Goal: Entertainment & Leisure: Browse casually

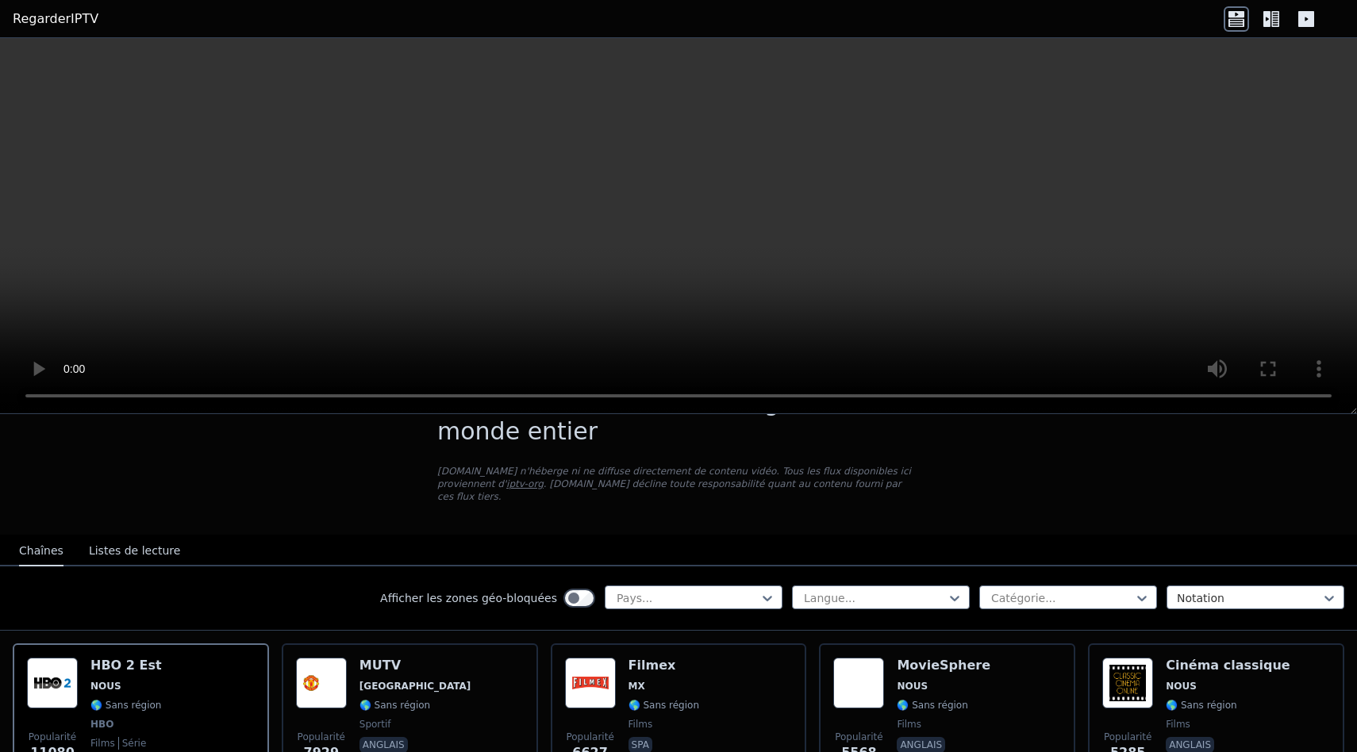
scroll to position [50, 0]
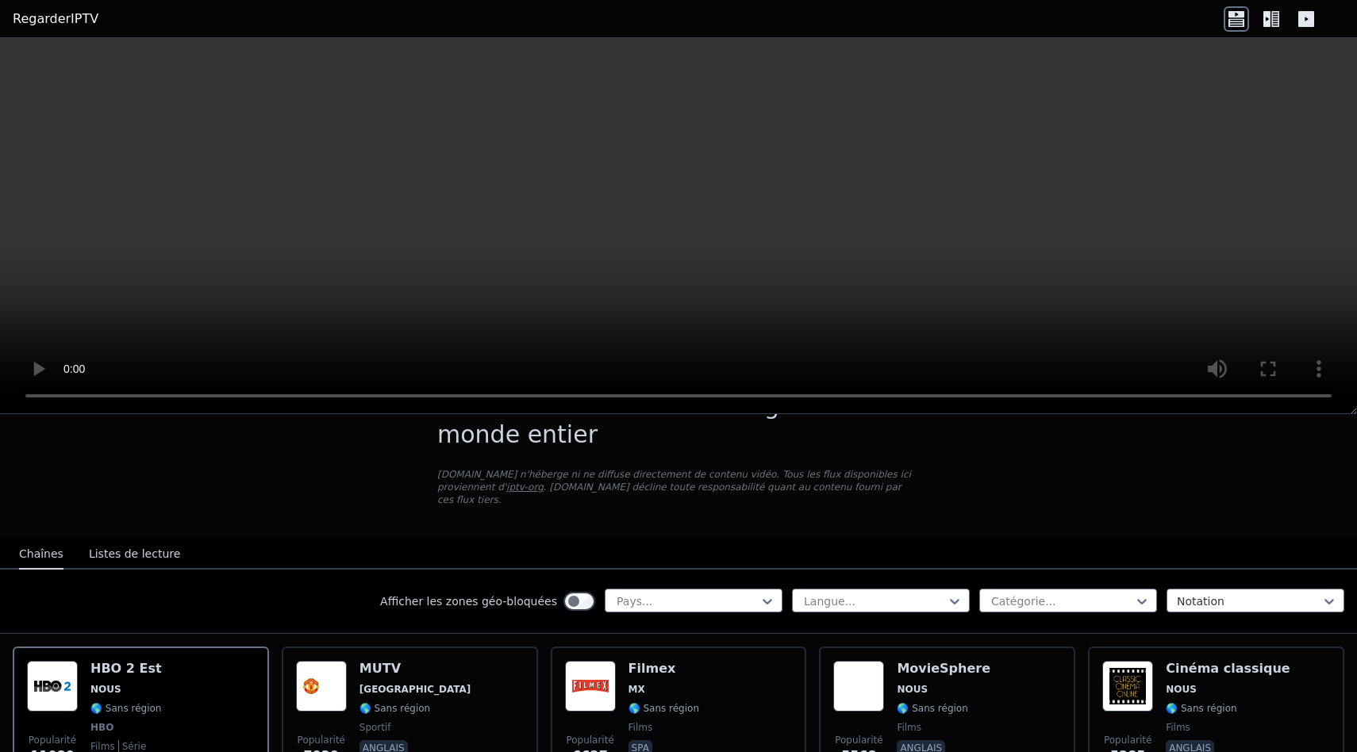
click at [516, 494] on p "[DOMAIN_NAME] n'héberge ni ne diffuse directement de contenu vidéo. Tous les fl…" at bounding box center [678, 487] width 482 height 38
click at [512, 489] on font "iptv-org" at bounding box center [524, 487] width 37 height 11
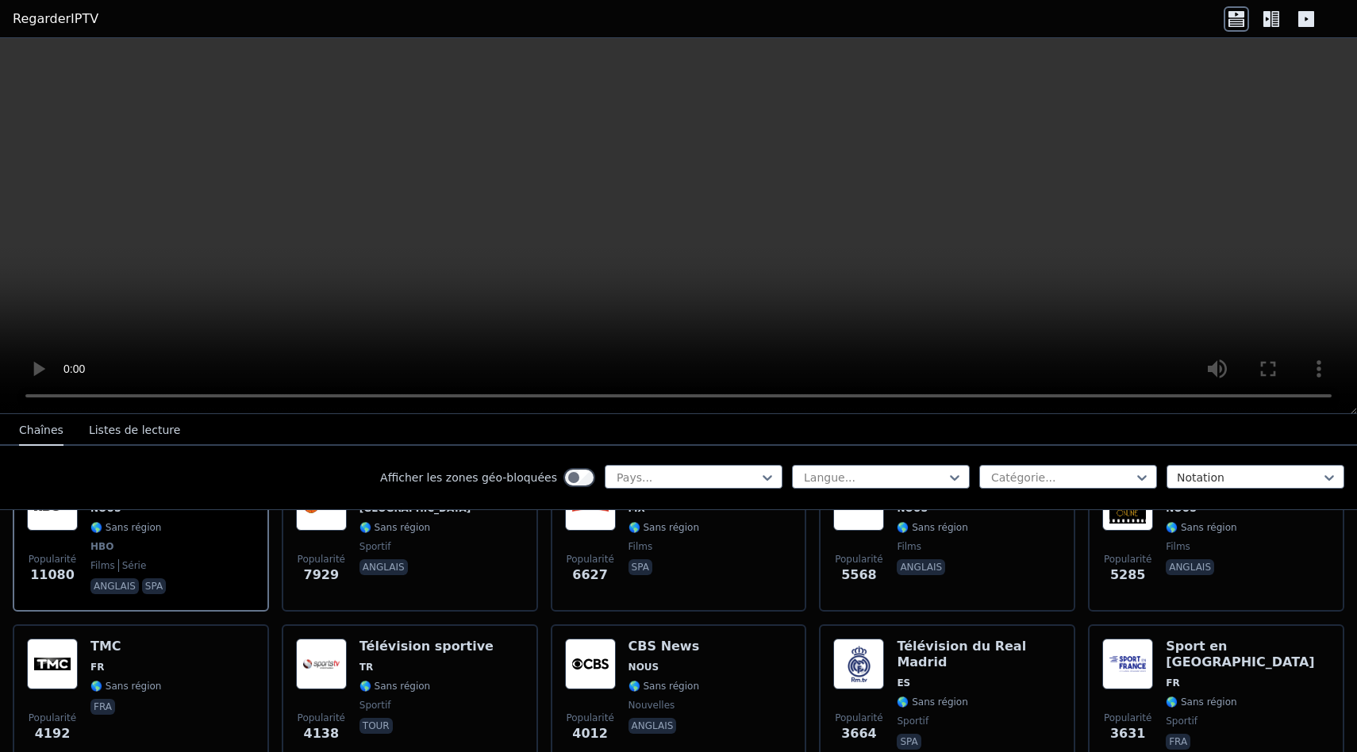
scroll to position [187, 0]
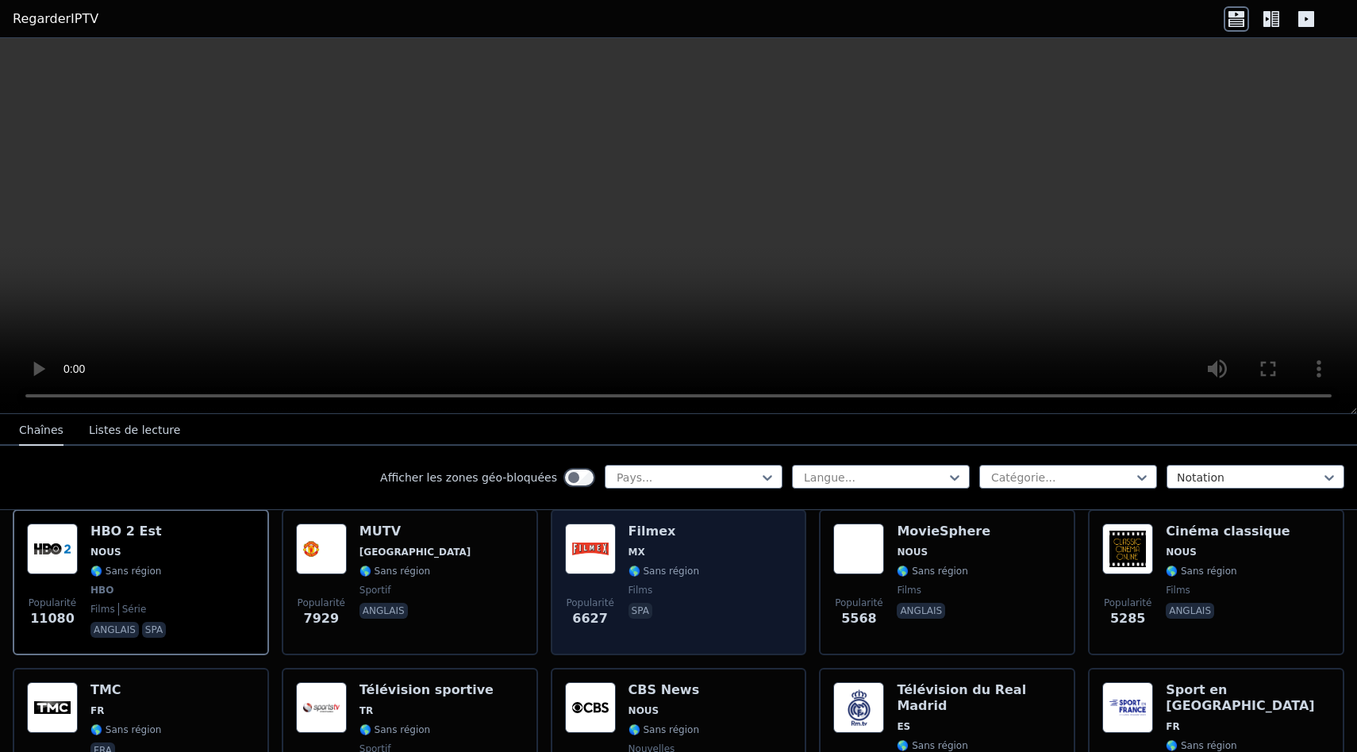
click at [701, 634] on div "Popularité 6627 Filmex MX 🌎 Sans région films spa" at bounding box center [679, 582] width 228 height 117
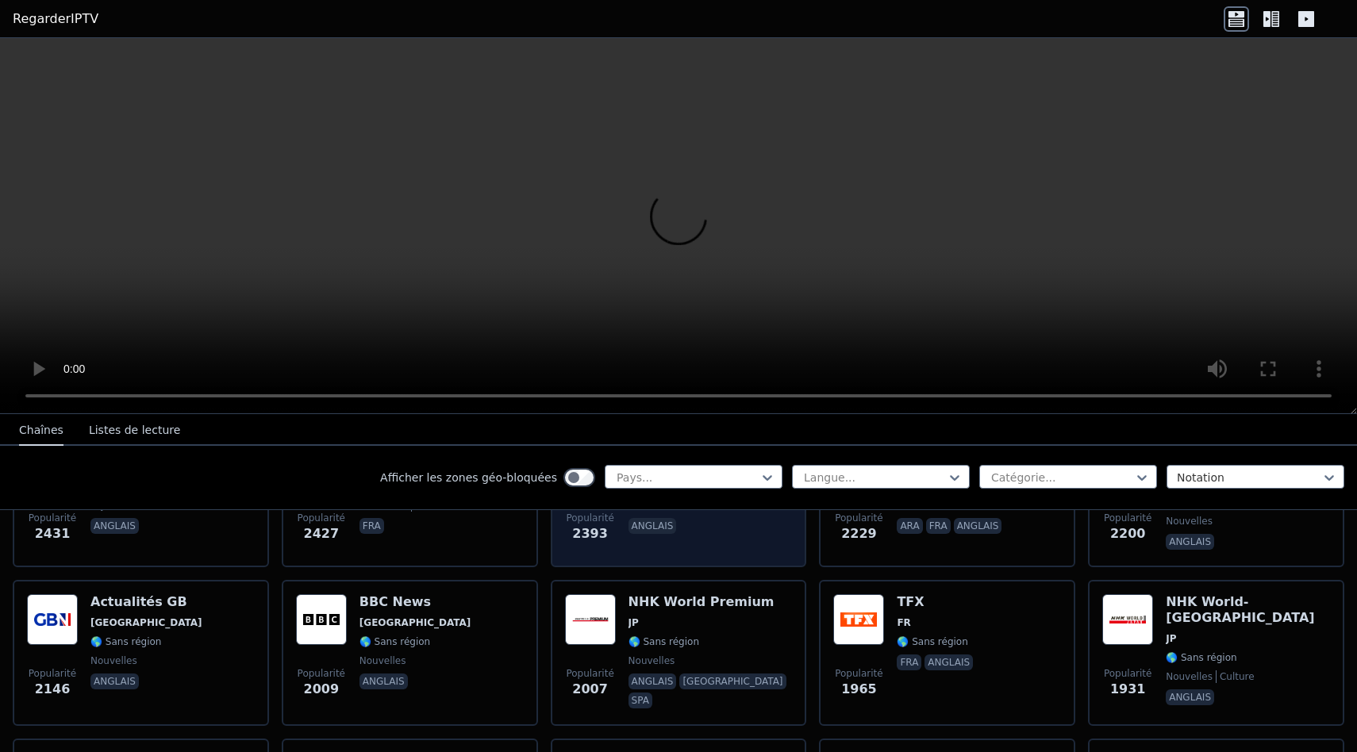
scroll to position [911, 0]
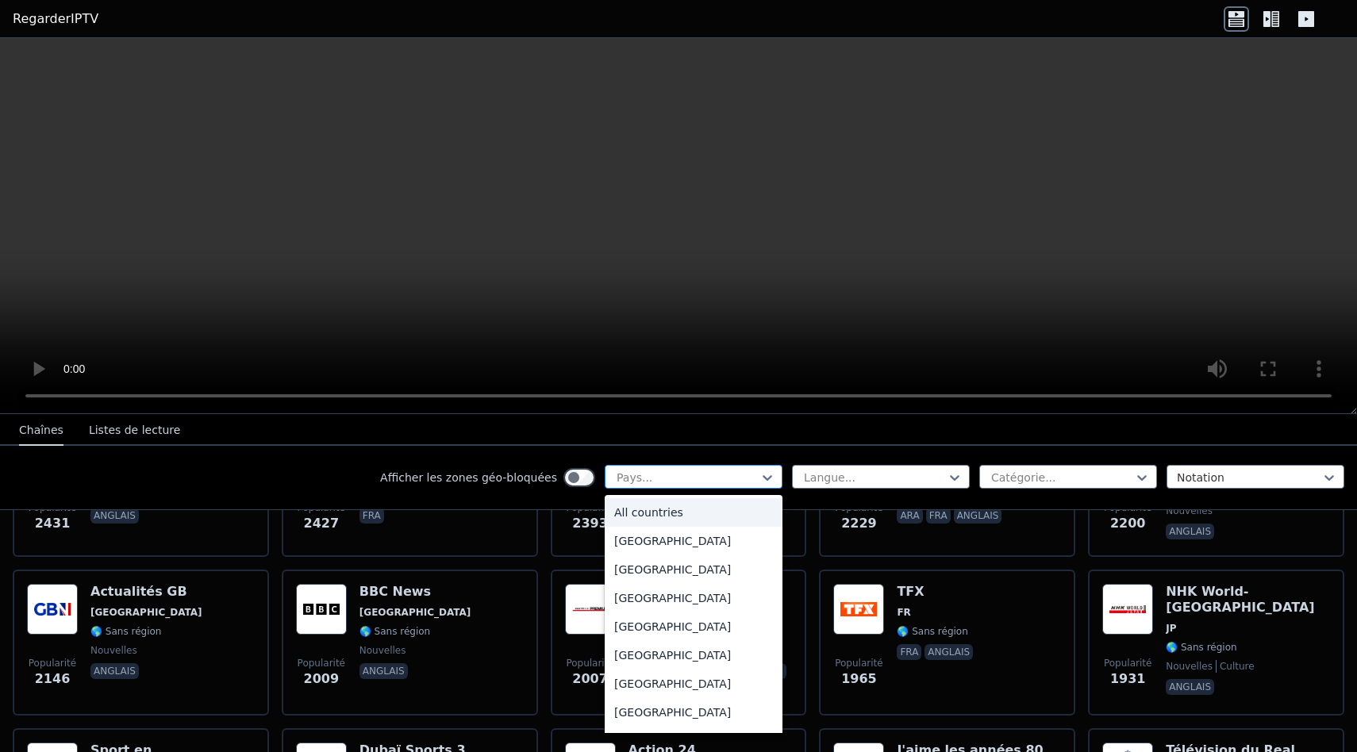
click at [698, 479] on div at bounding box center [687, 478] width 144 height 16
click at [671, 544] on div "[GEOGRAPHIC_DATA]" at bounding box center [694, 546] width 178 height 29
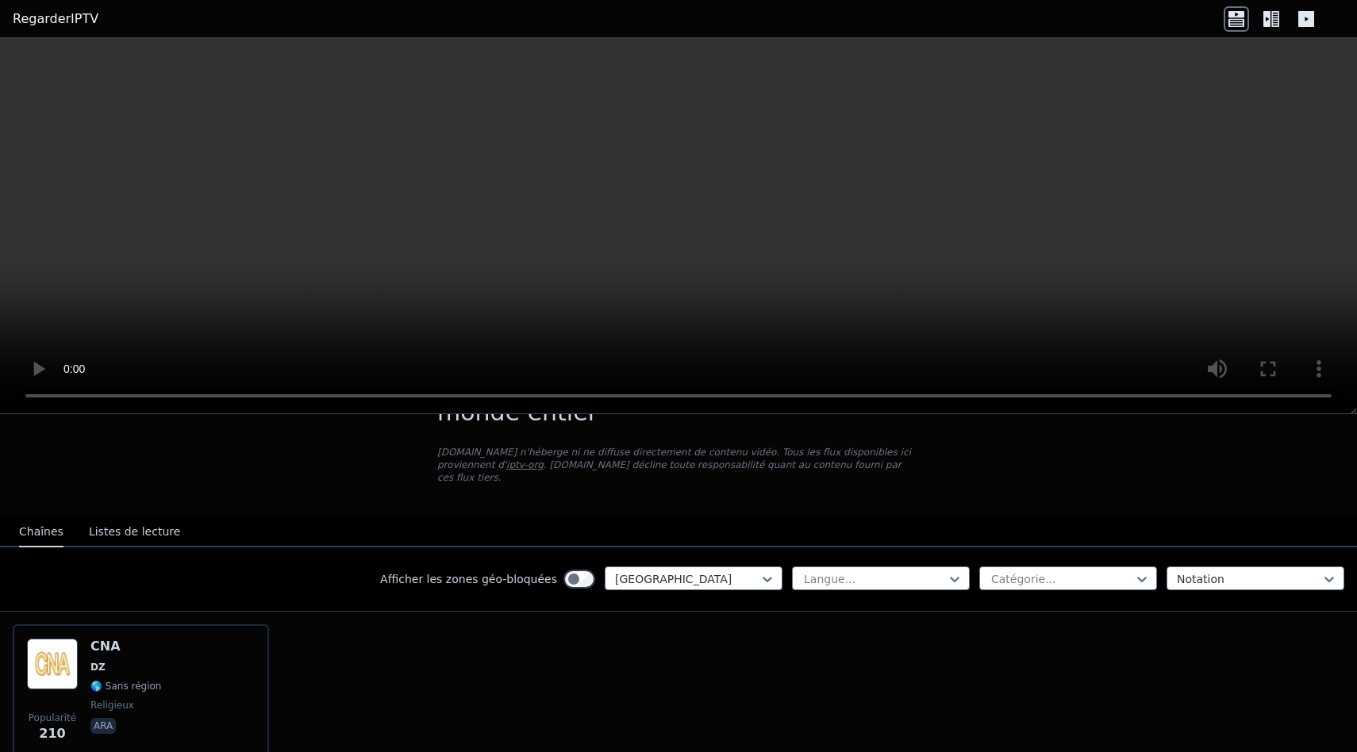
scroll to position [129, 0]
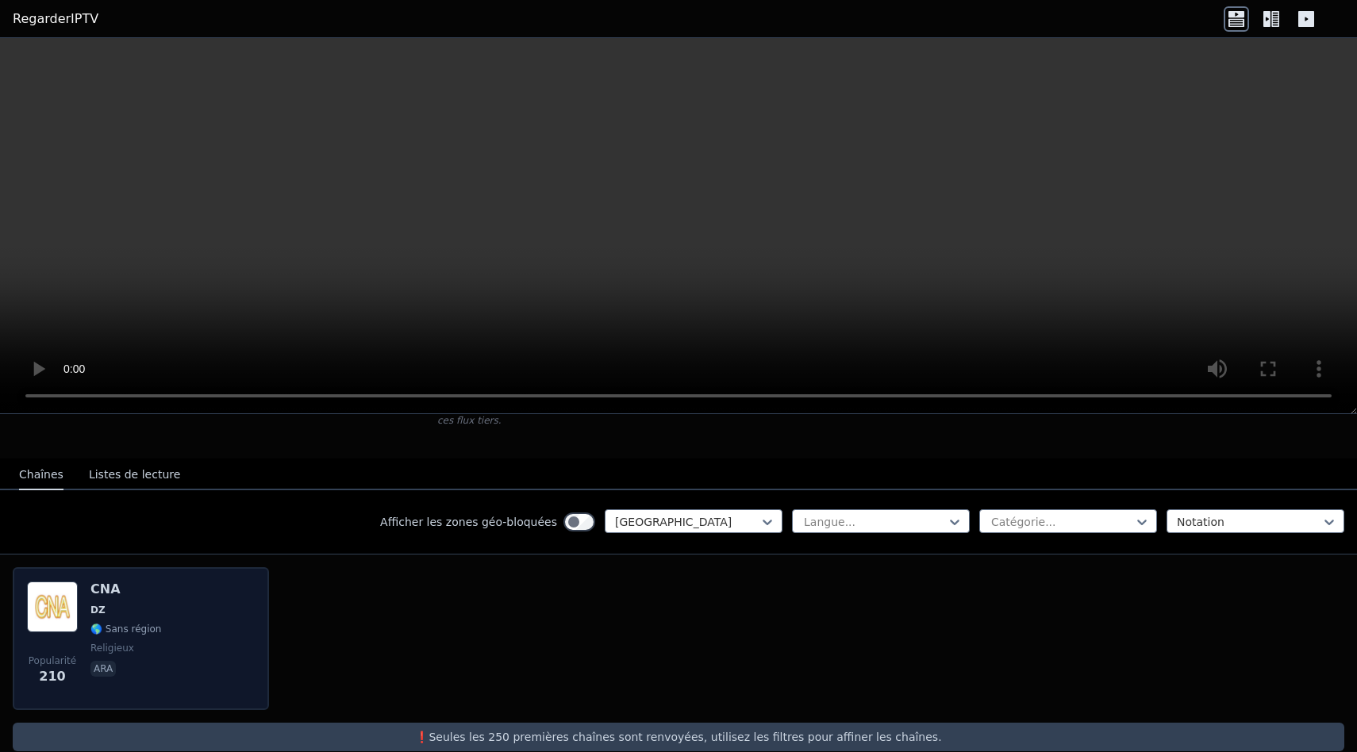
click at [178, 641] on div "Popularité 210 CNA DZ 🌎 Sans région [DEMOGRAPHIC_DATA] ara" at bounding box center [141, 639] width 228 height 114
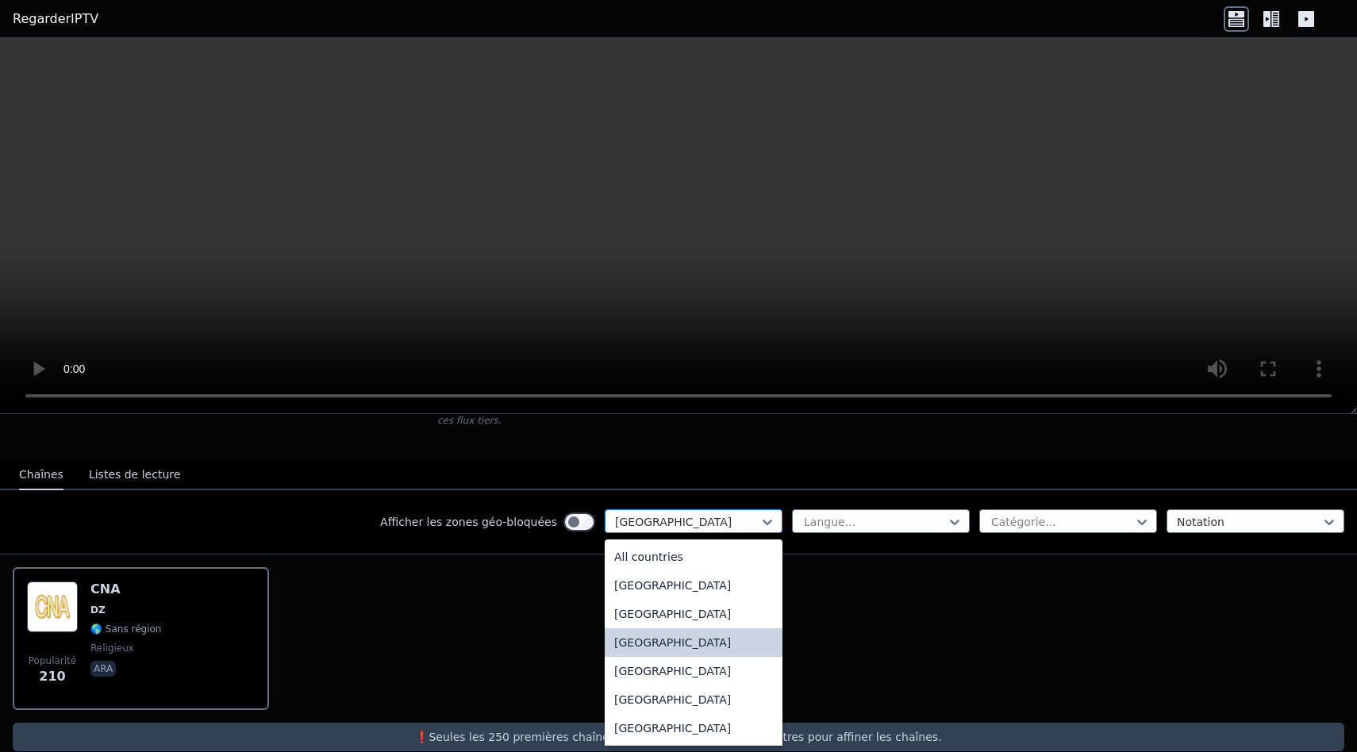
click at [753, 528] on div at bounding box center [687, 522] width 144 height 16
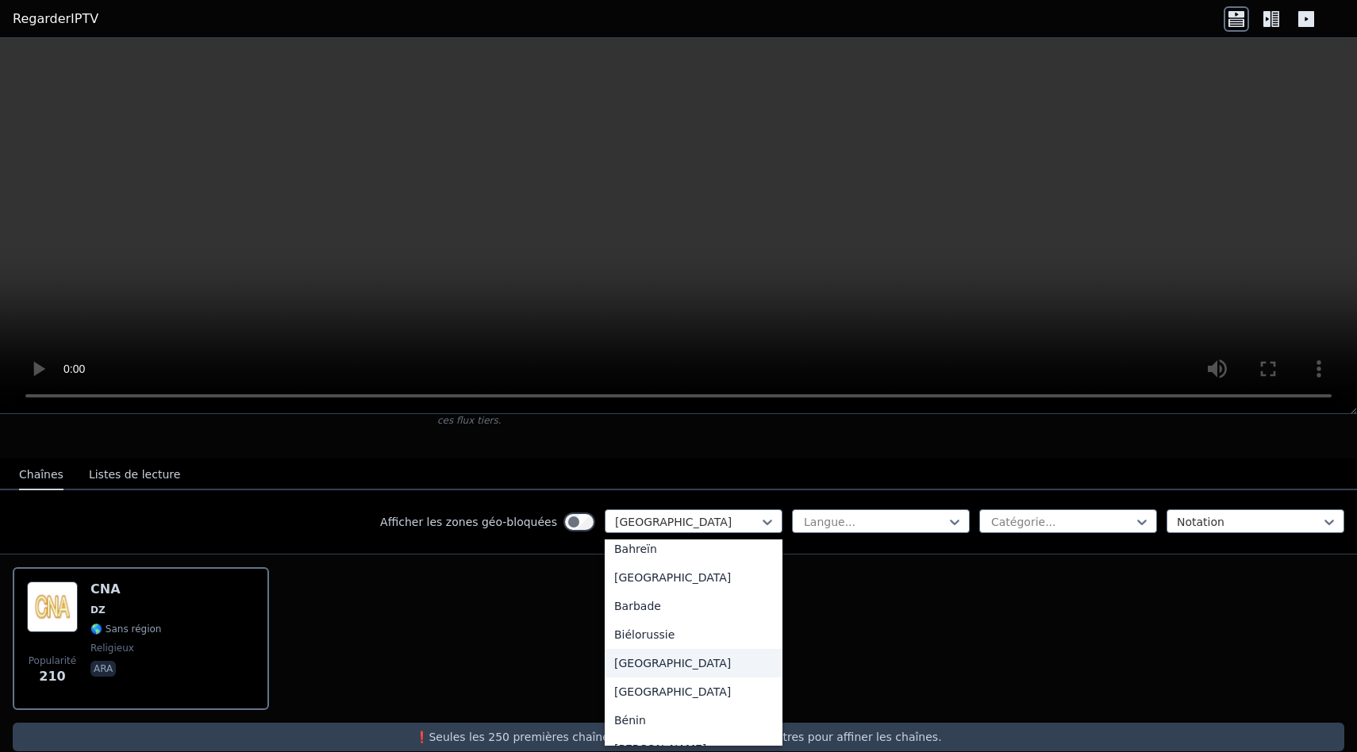
drag, startPoint x: 702, startPoint y: 679, endPoint x: 702, endPoint y: 664, distance: 14.3
click at [702, 664] on div "Tous les pays [GEOGRAPHIC_DATA] [GEOGRAPHIC_DATA] [GEOGRAPHIC_DATA] [GEOGRAPHIC…" at bounding box center [694, 643] width 178 height 206
click at [702, 664] on div "[GEOGRAPHIC_DATA]" at bounding box center [694, 663] width 178 height 29
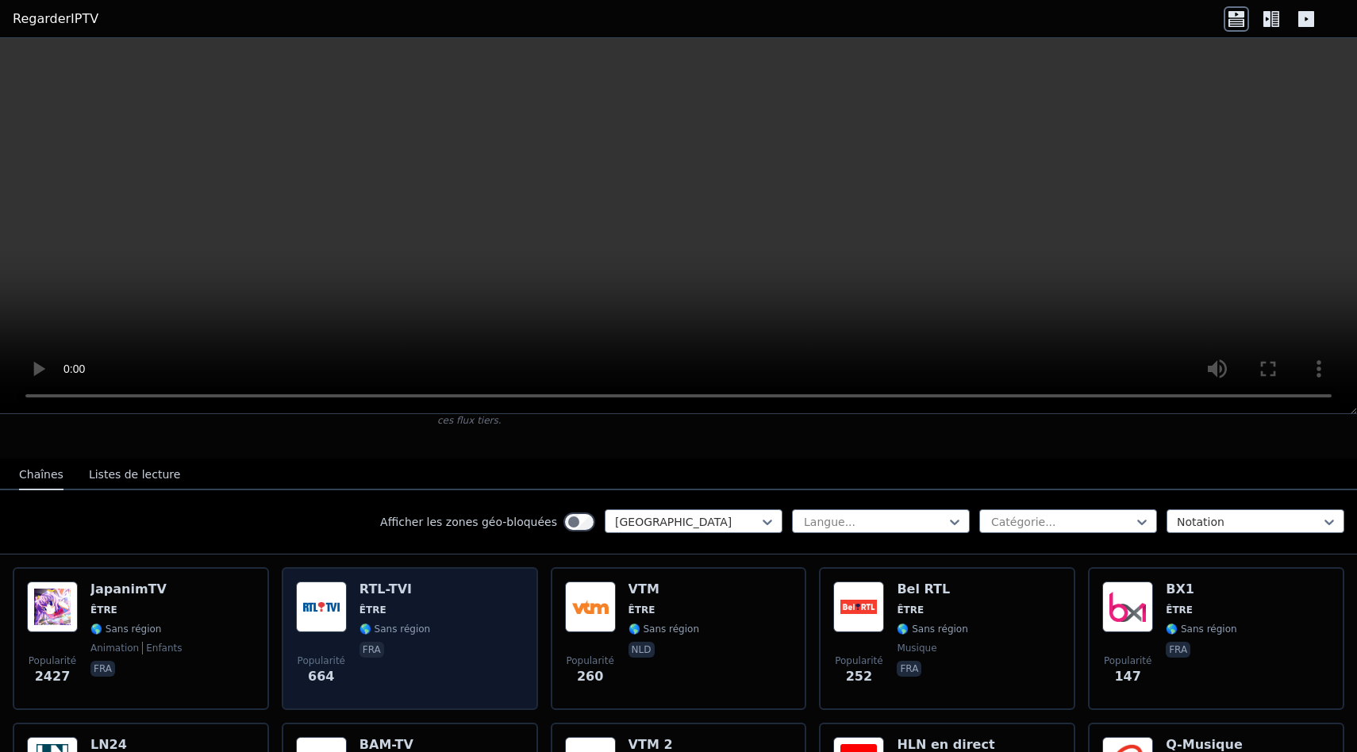
click at [474, 664] on div "Popularité 664 RTL-TVI ÊTRE 🌎 Sans région fra" at bounding box center [410, 639] width 228 height 114
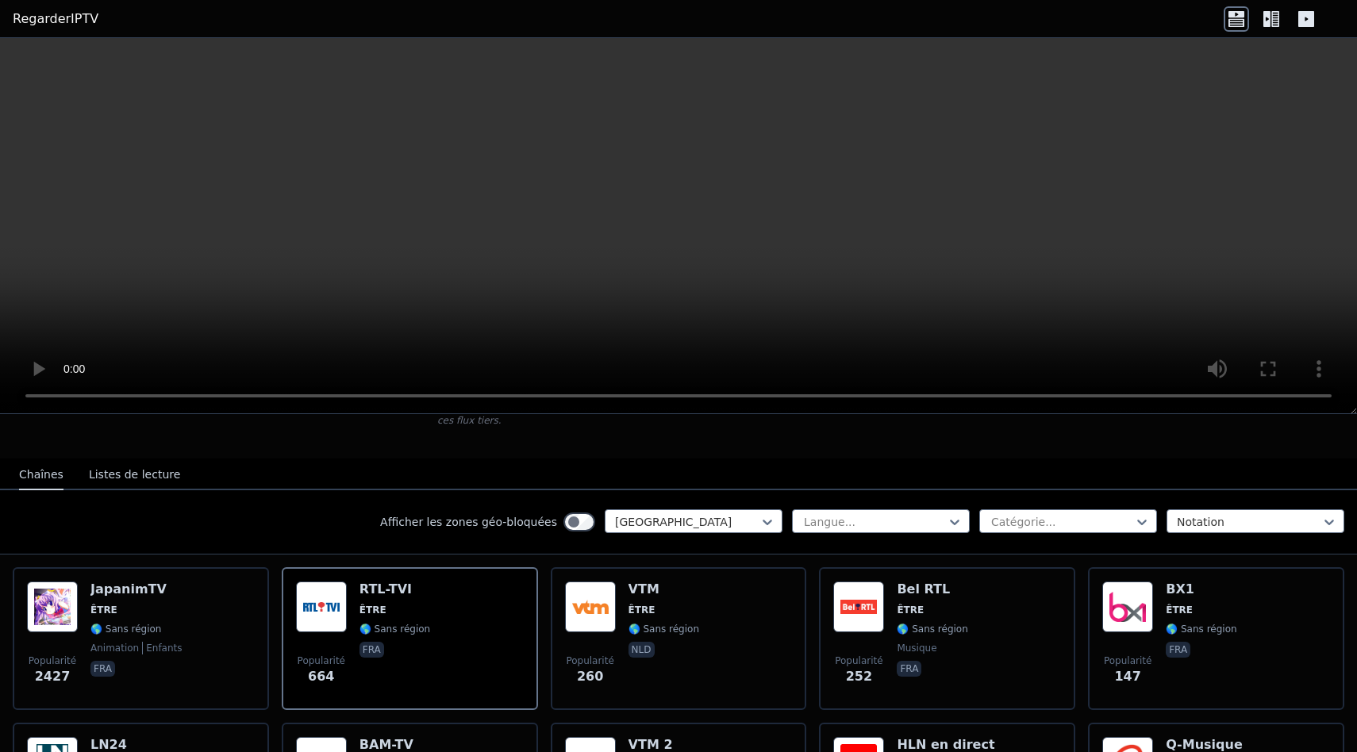
click at [1136, 450] on div "WatchIPTV - Streams IPTV gratuits du monde entier [DOMAIN_NAME] n'héberge ni ne…" at bounding box center [678, 765] width 1357 height 956
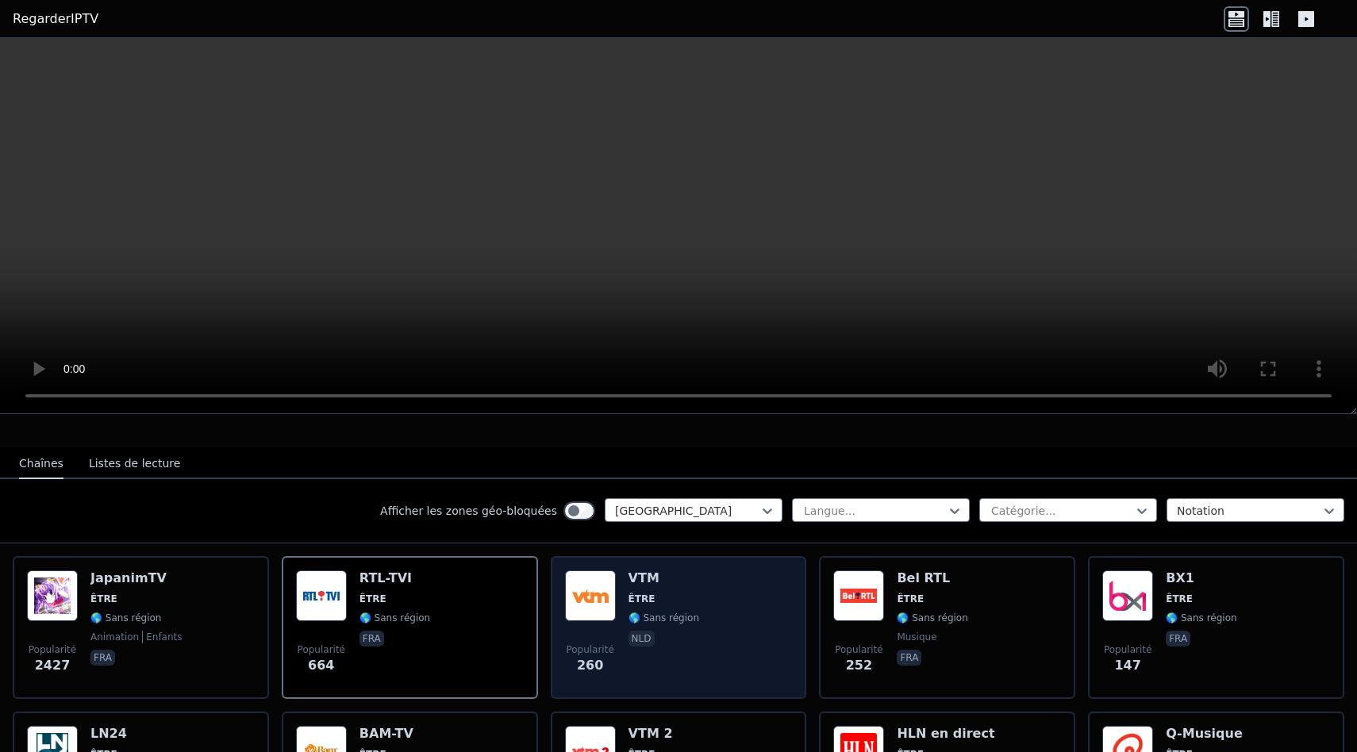
scroll to position [164, 0]
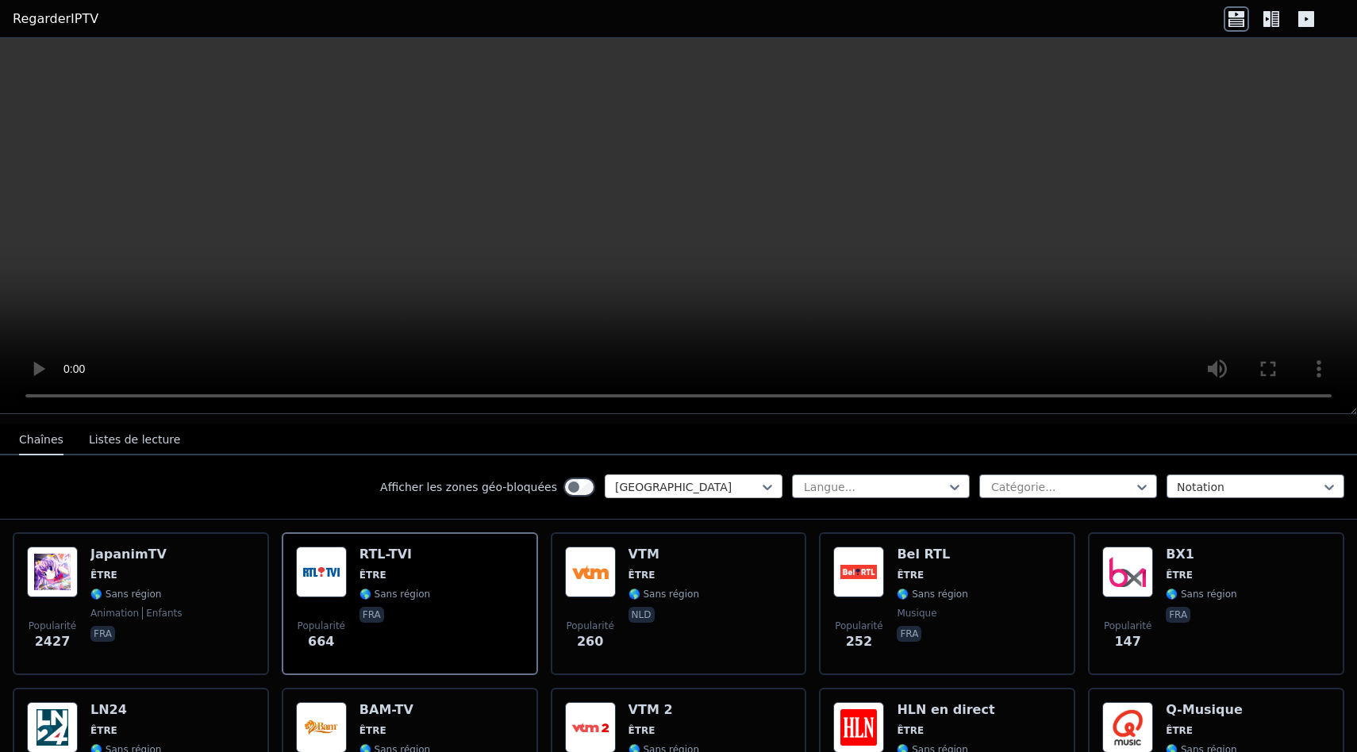
click at [742, 493] on div at bounding box center [687, 487] width 144 height 16
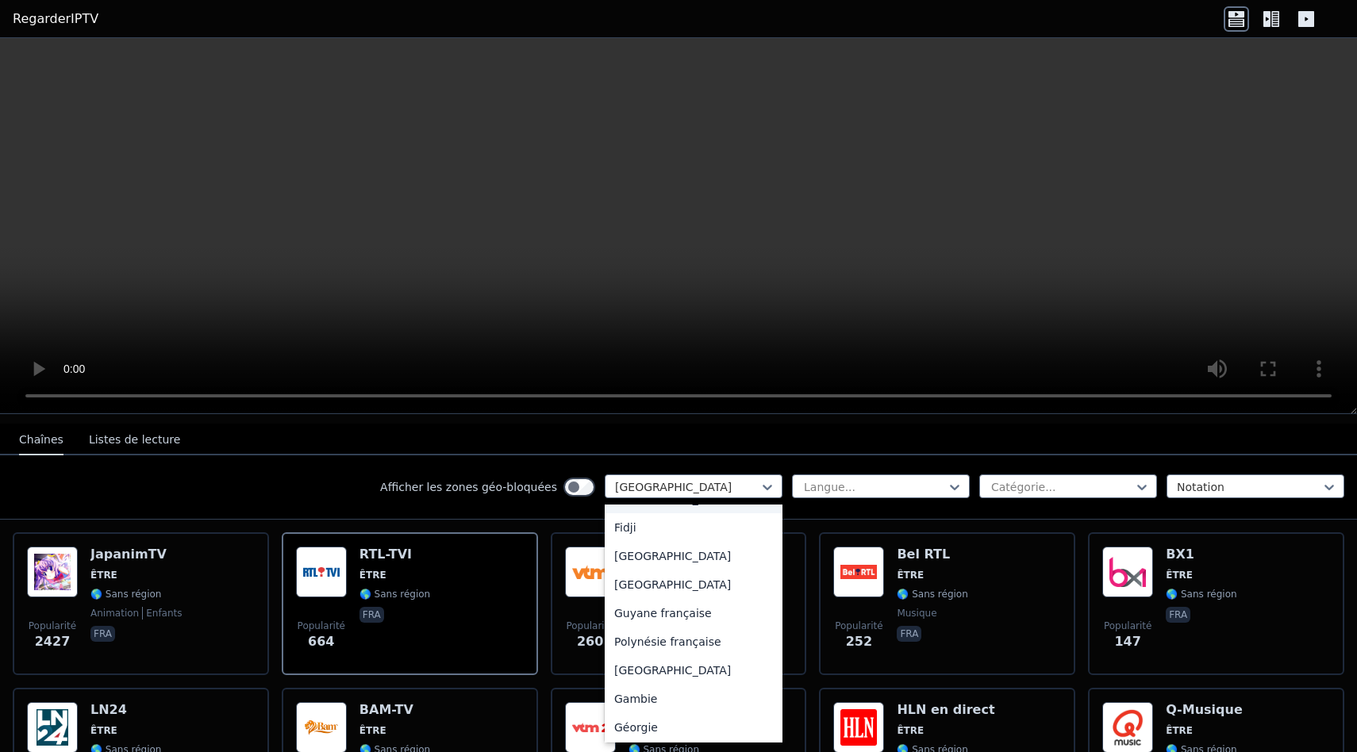
scroll to position [1797, 0]
click at [684, 596] on div "[GEOGRAPHIC_DATA]" at bounding box center [694, 581] width 178 height 29
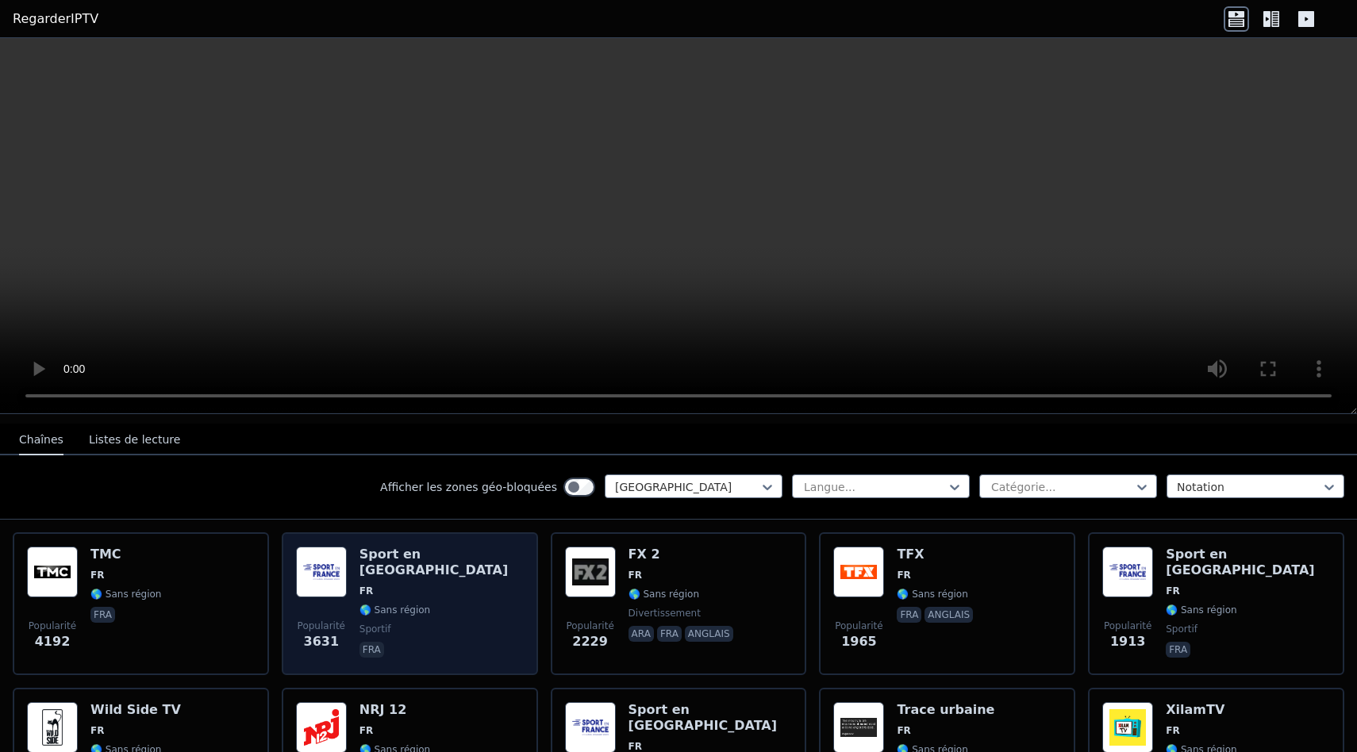
click at [429, 642] on span "fra" at bounding box center [441, 651] width 164 height 19
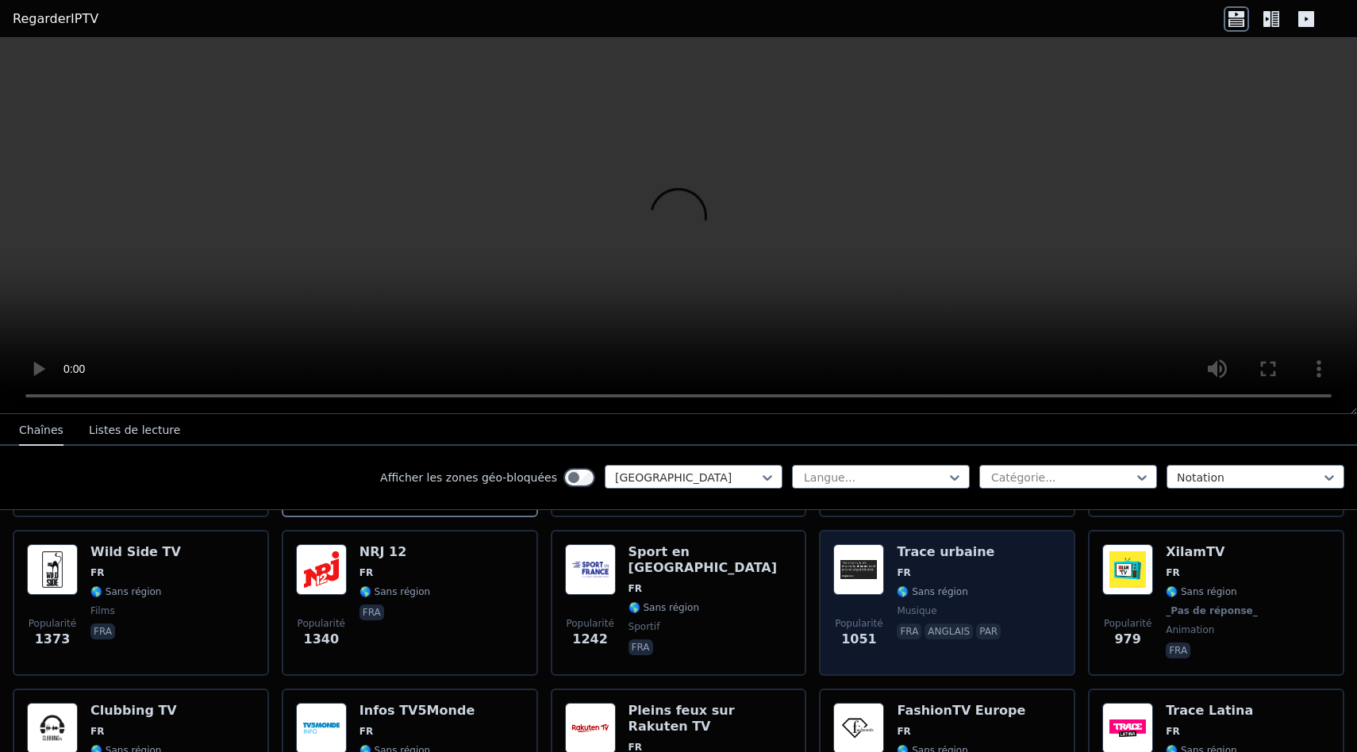
scroll to position [332, 0]
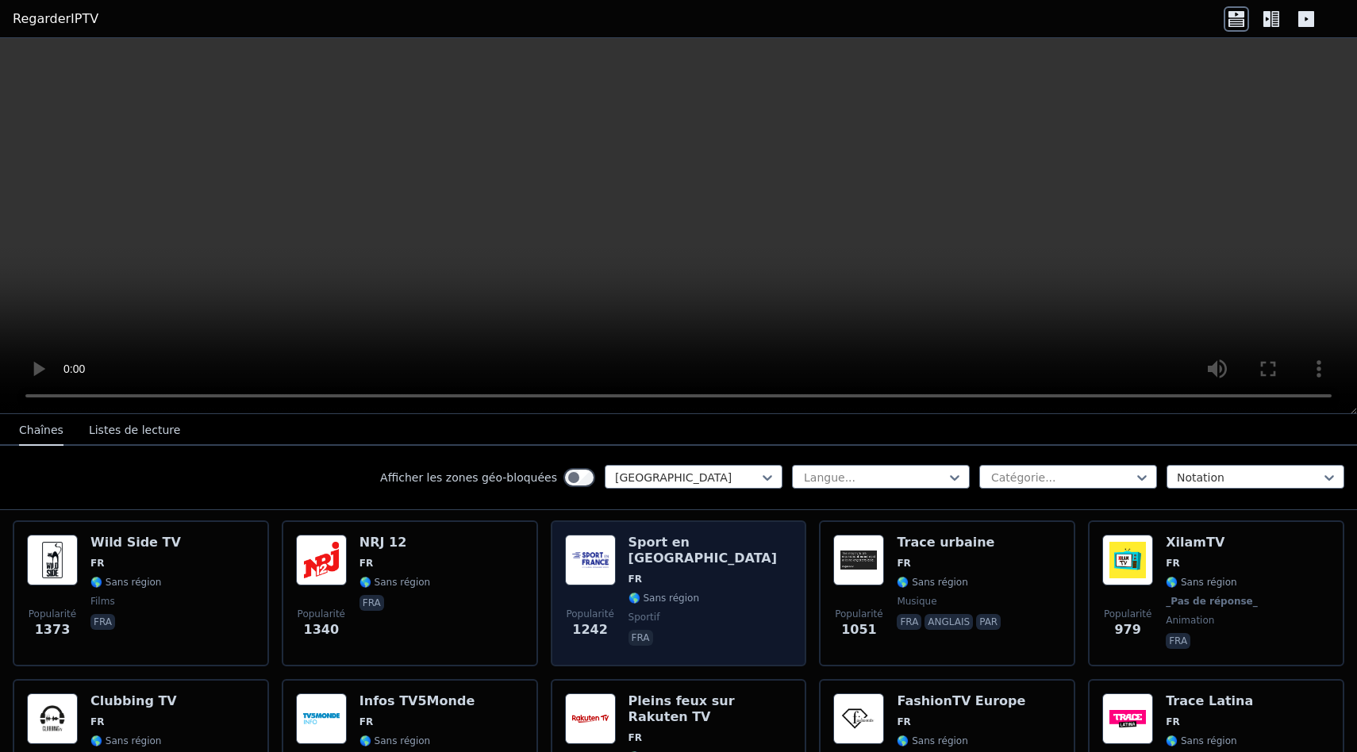
click at [702, 636] on div "Sport en [GEOGRAPHIC_DATA] FR 🌎 Sans région sportif fra" at bounding box center [711, 593] width 164 height 117
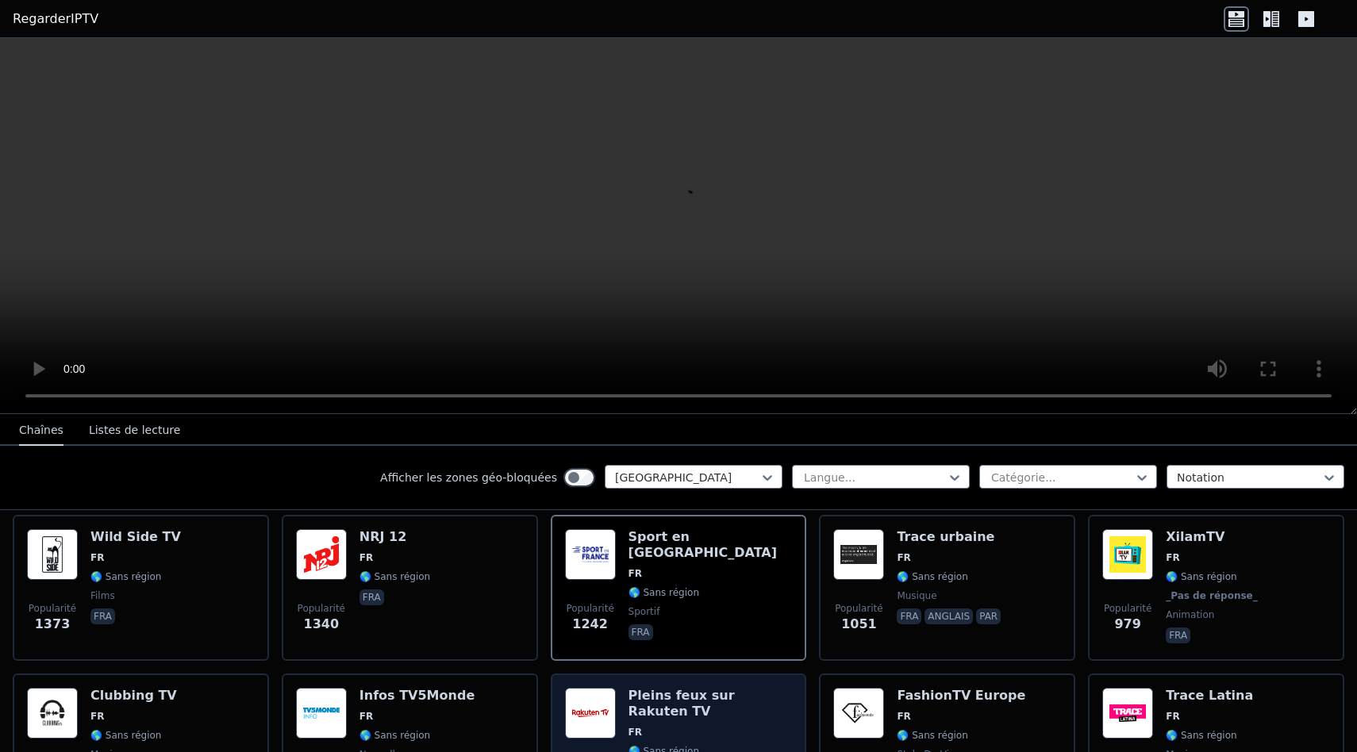
scroll to position [292, 0]
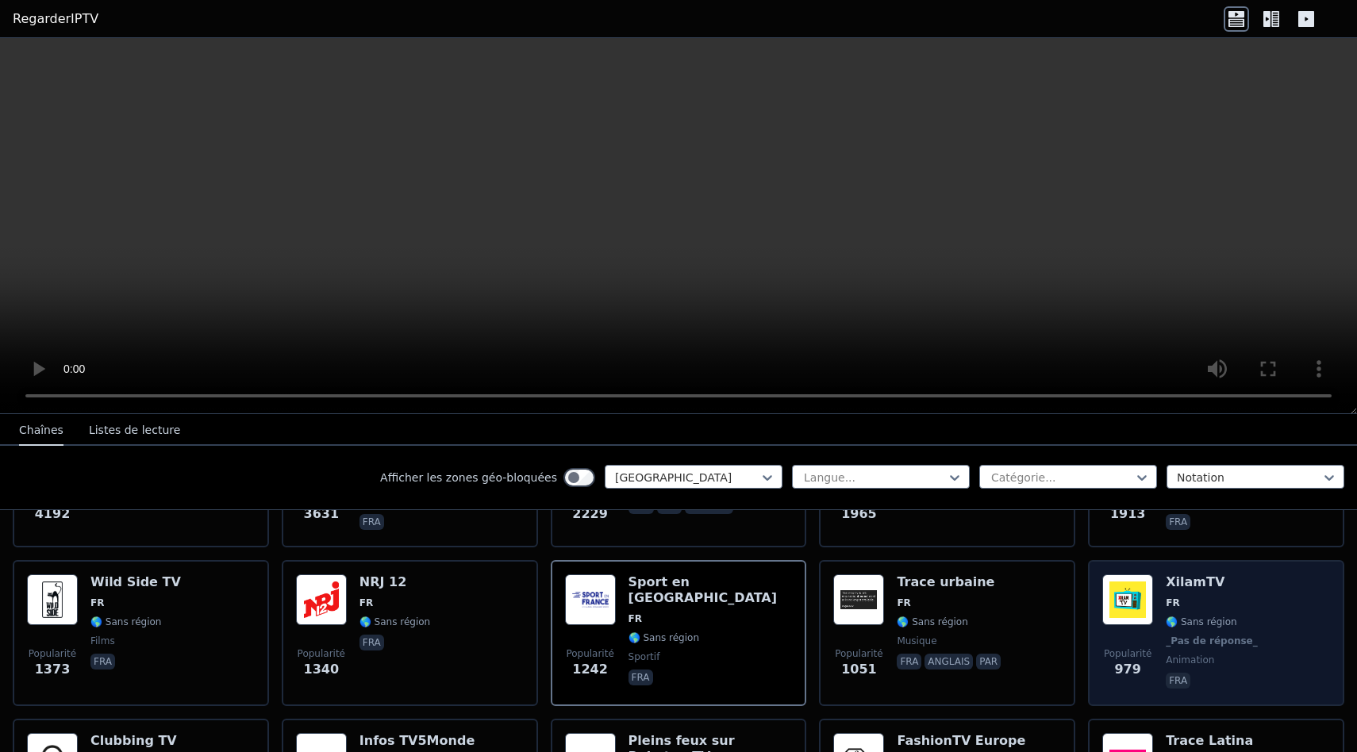
click at [1294, 646] on div "Popularité 979 XilamTV FR 🌎 Sans région _Pas de réponse_ animation fra" at bounding box center [1216, 633] width 228 height 117
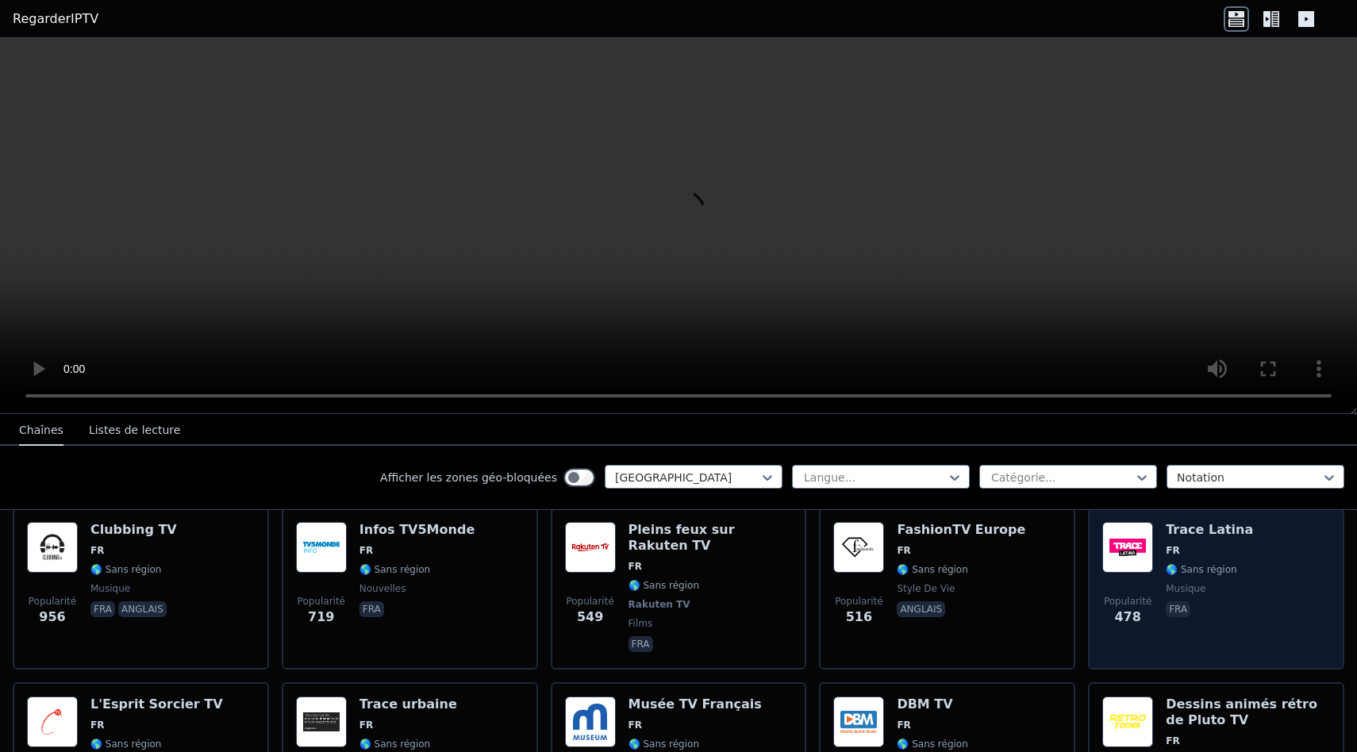
scroll to position [502, 0]
click at [1175, 628] on div "Trace Latina FR 🌎 Sans région musique fra" at bounding box center [1209, 589] width 87 height 133
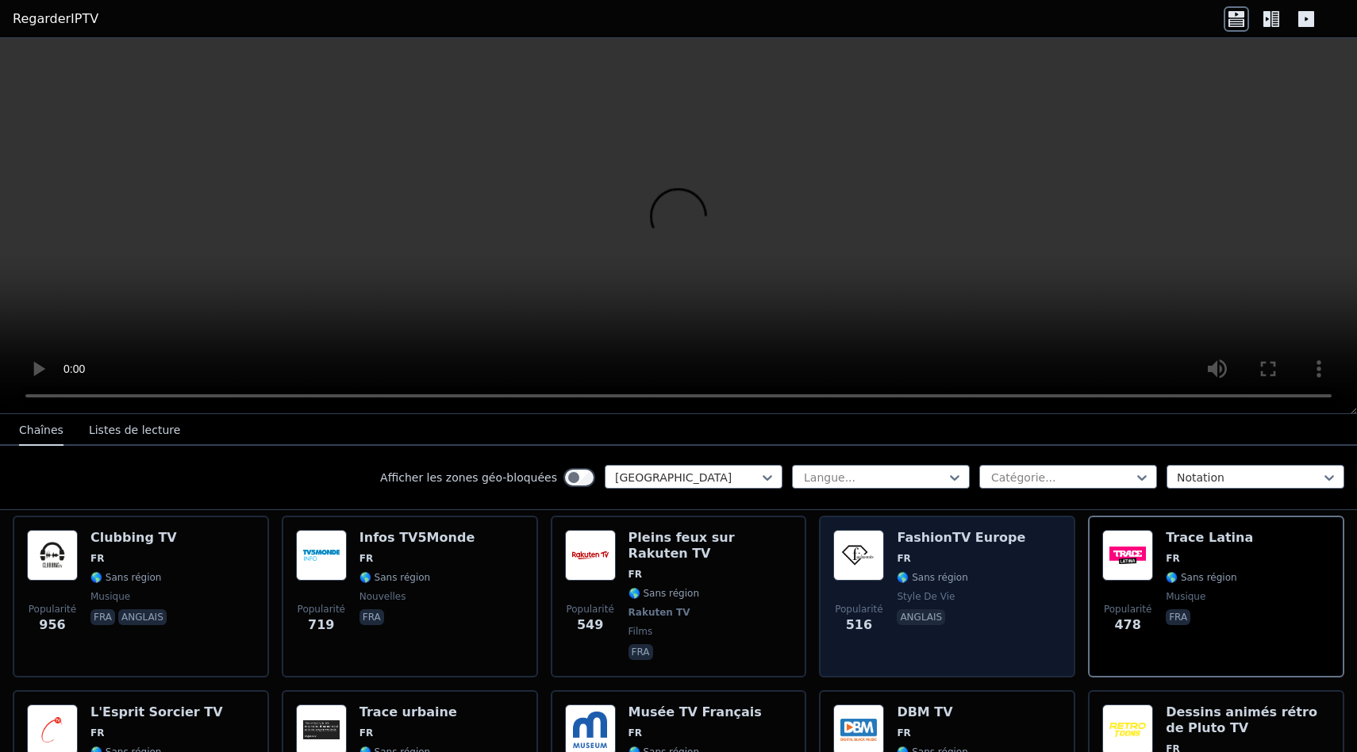
scroll to position [498, 0]
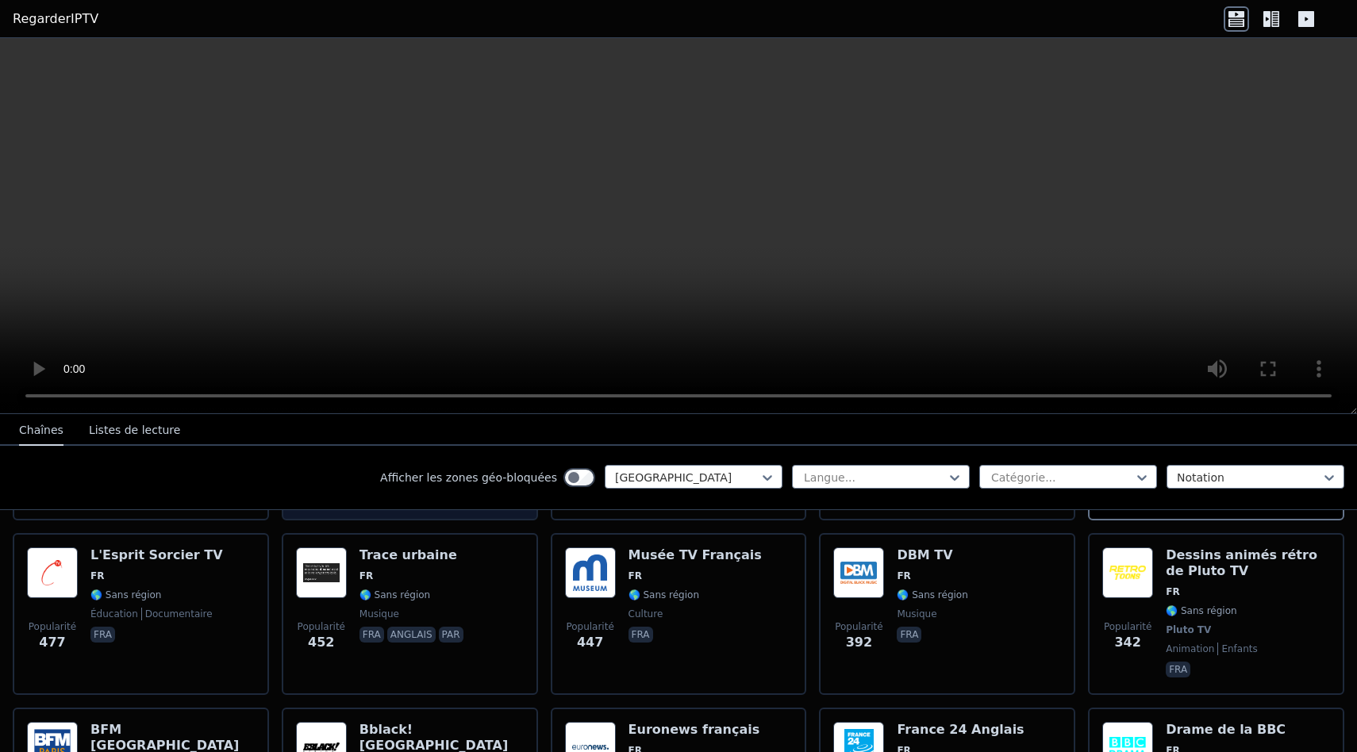
scroll to position [654, 0]
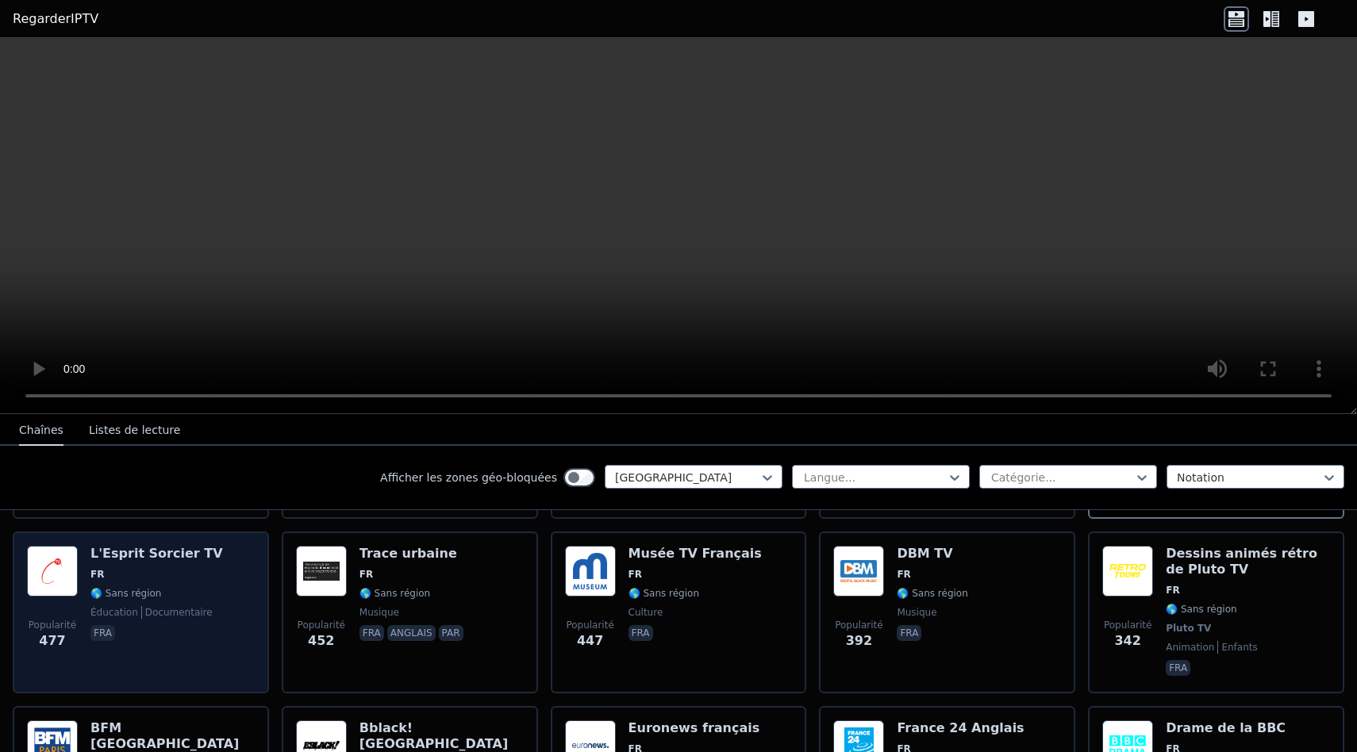
click at [247, 627] on div "Popularité 477 L'Esprit Sorcier TV FR 🌎 Sans région éducation documentaire fra" at bounding box center [141, 612] width 228 height 133
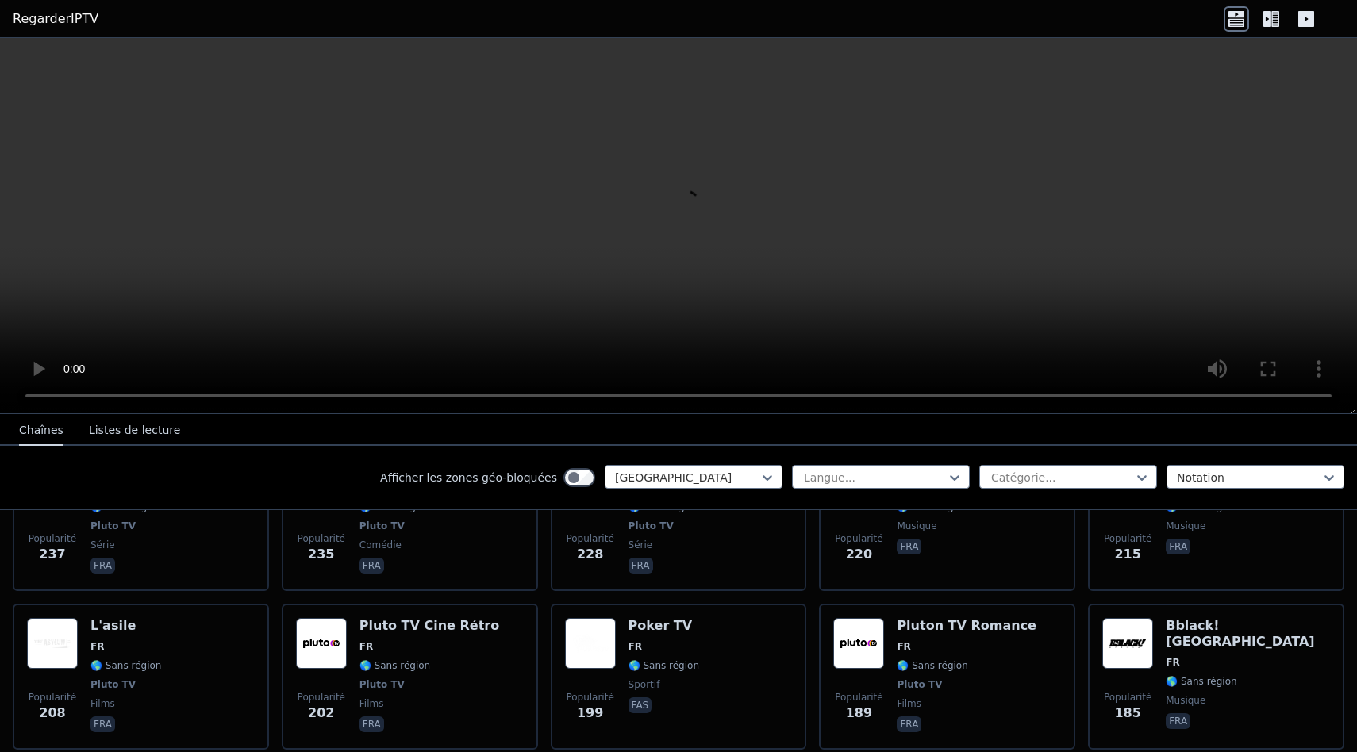
scroll to position [1254, 0]
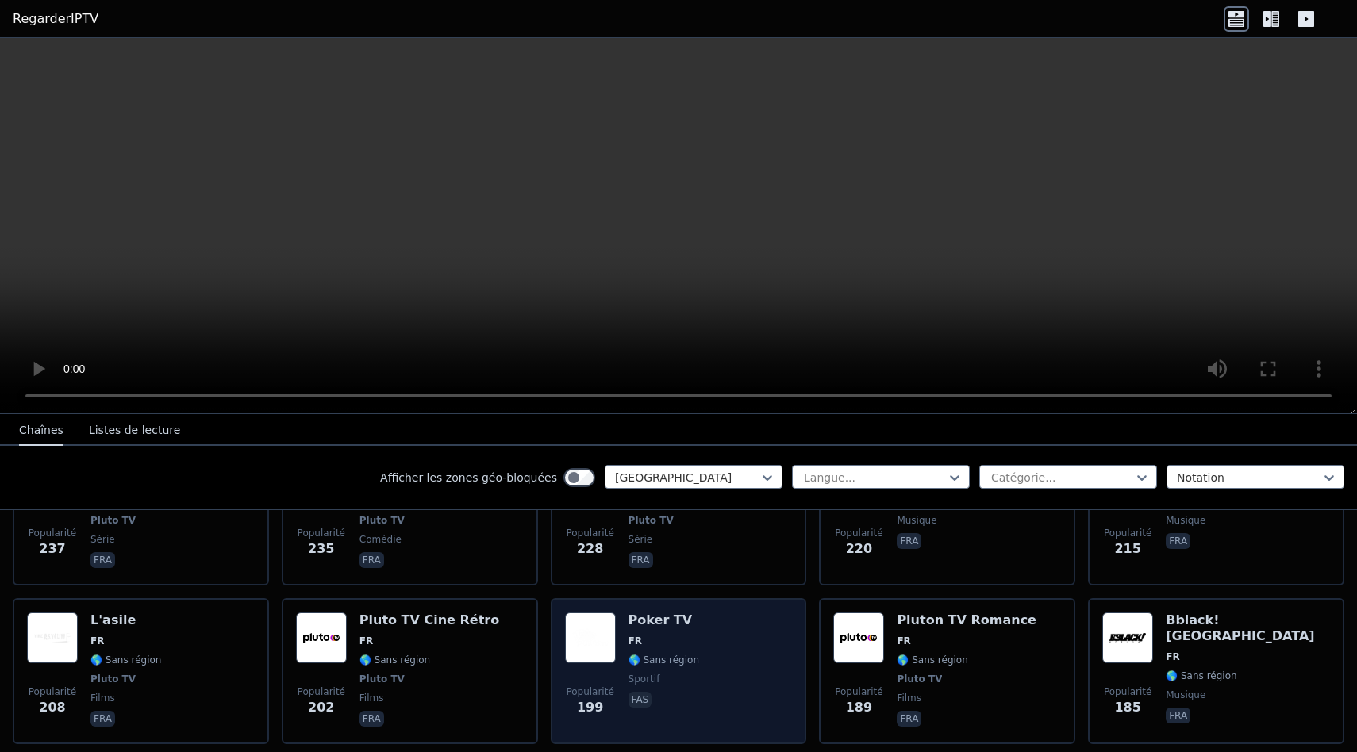
click at [735, 621] on div "Popularité 199 Poker TV FR 🌎 Sans région sportif fas" at bounding box center [679, 671] width 228 height 117
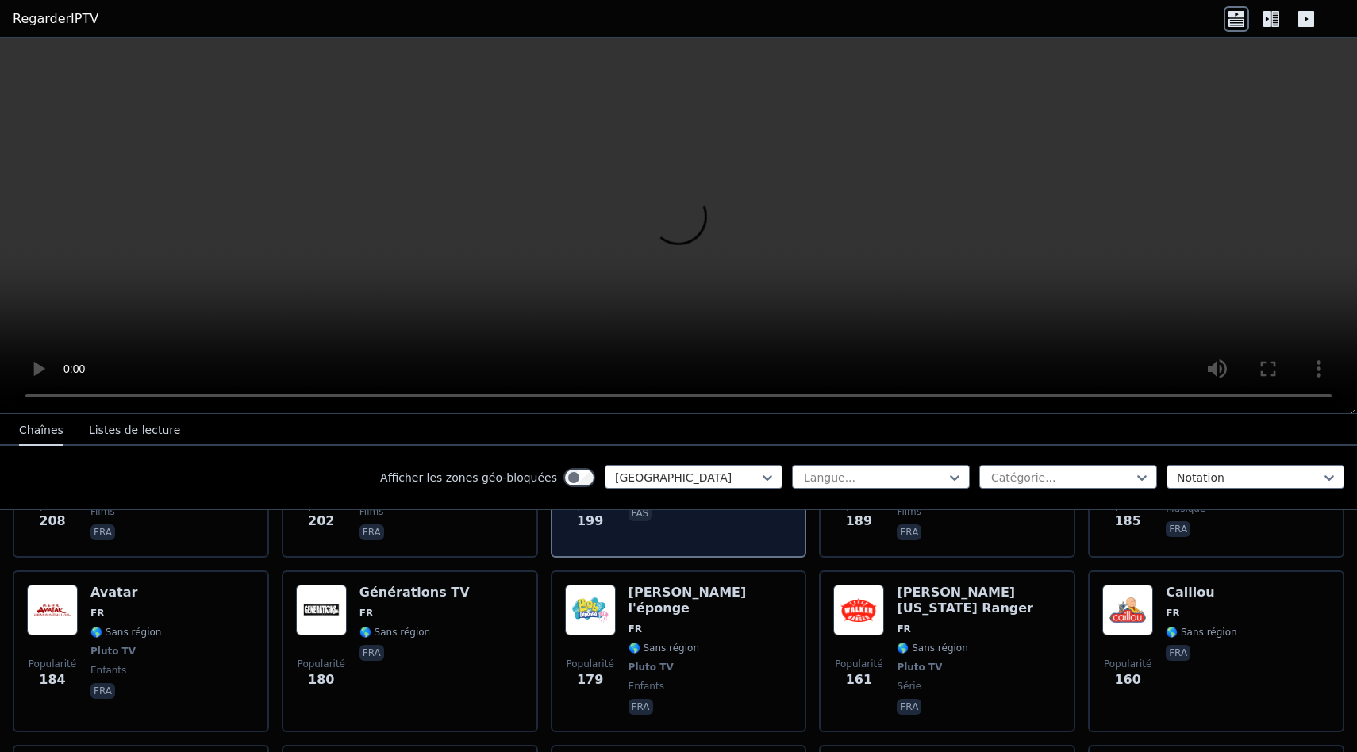
scroll to position [1451, 0]
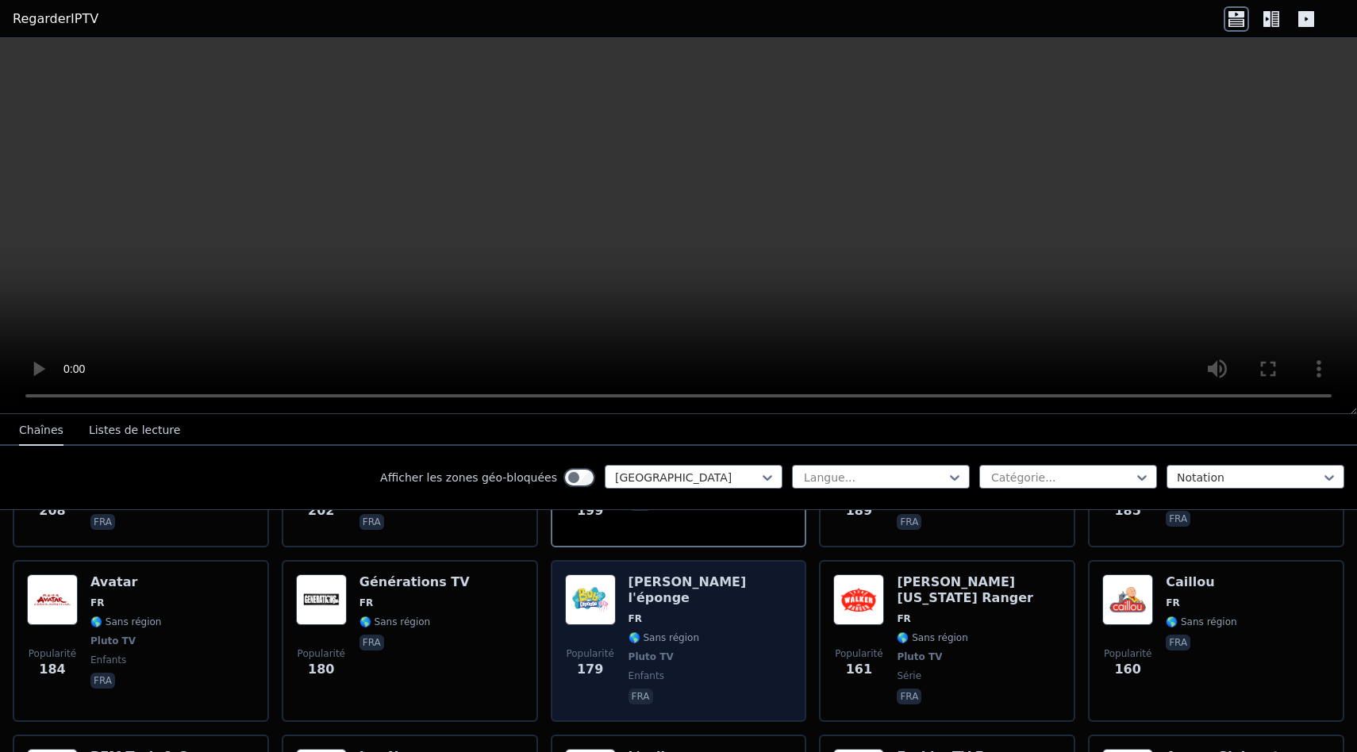
click at [752, 617] on div "Popularité 179 [PERSON_NAME] l'éponge FR 🌎 Sans région Pluto TV enfants fra" at bounding box center [679, 641] width 228 height 133
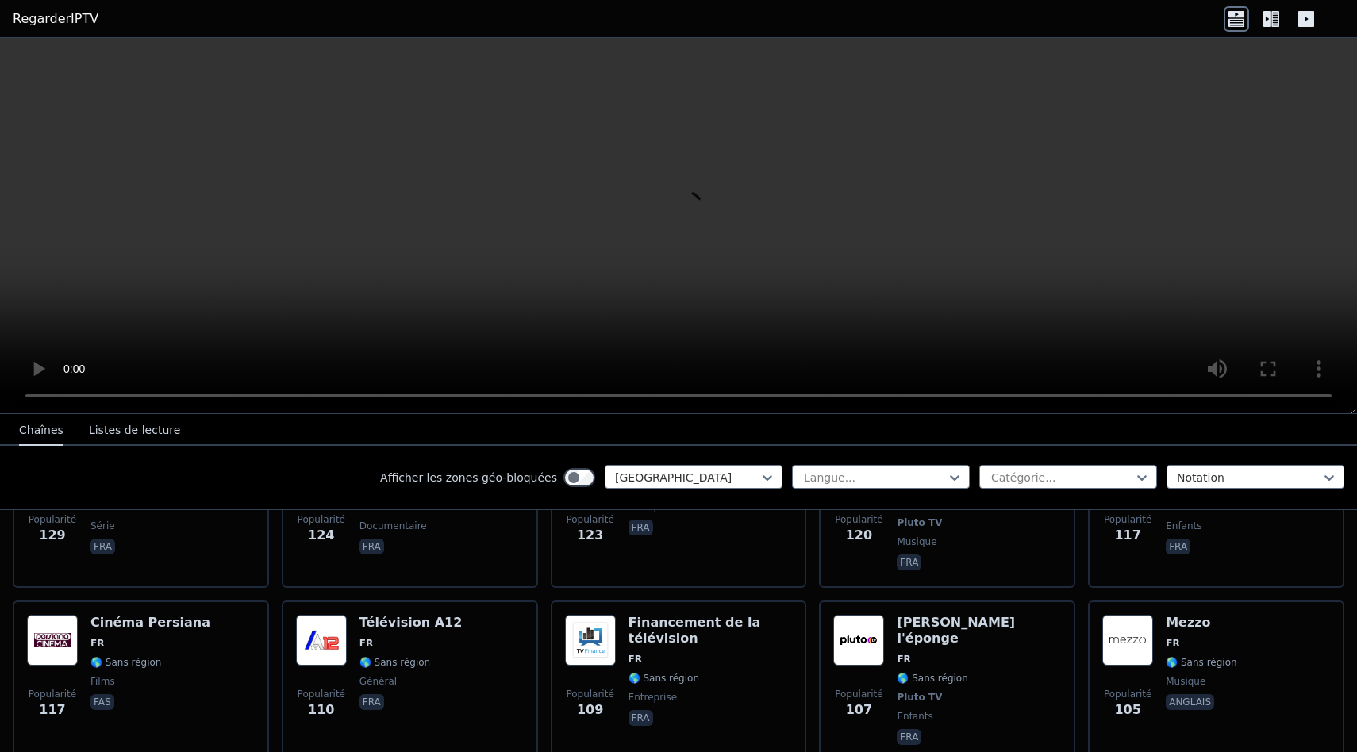
scroll to position [2102, 0]
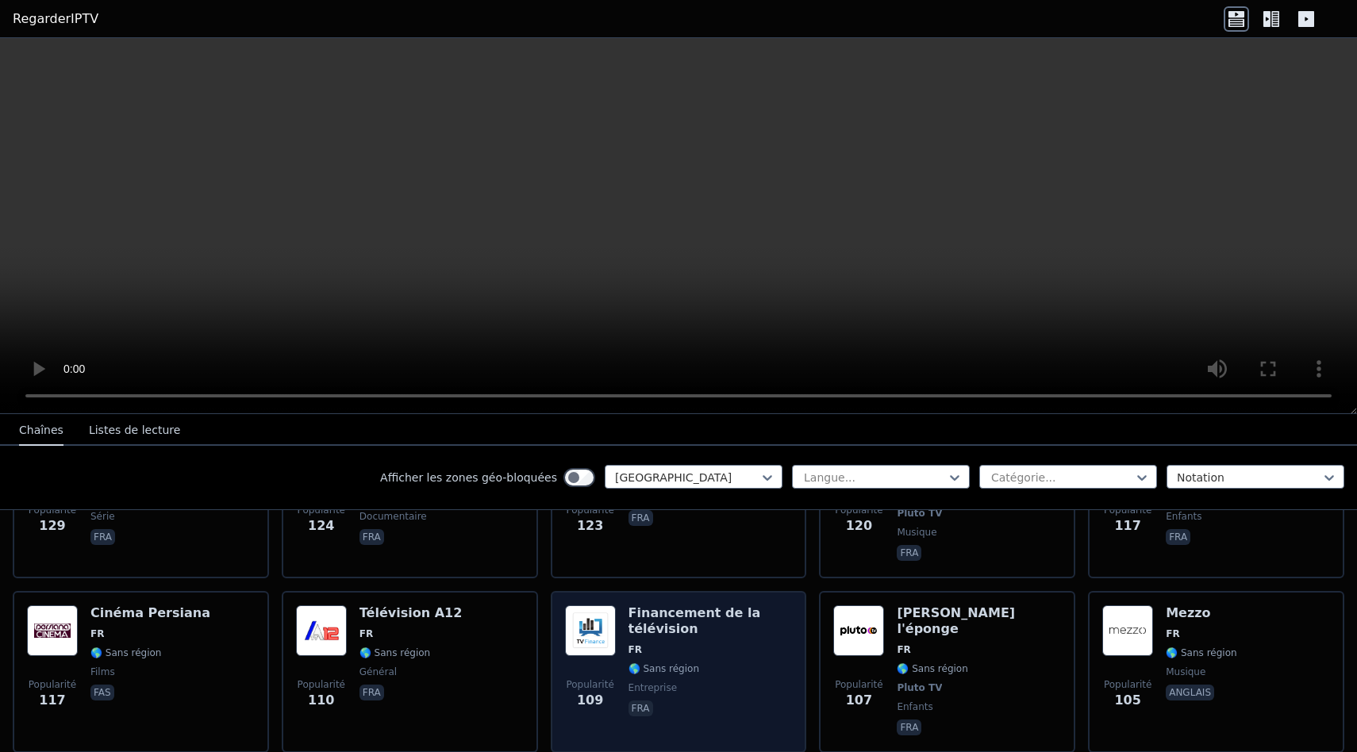
click at [722, 616] on div "Financement de la télévision FR 🌎 Sans région entreprise fra" at bounding box center [711, 672] width 164 height 133
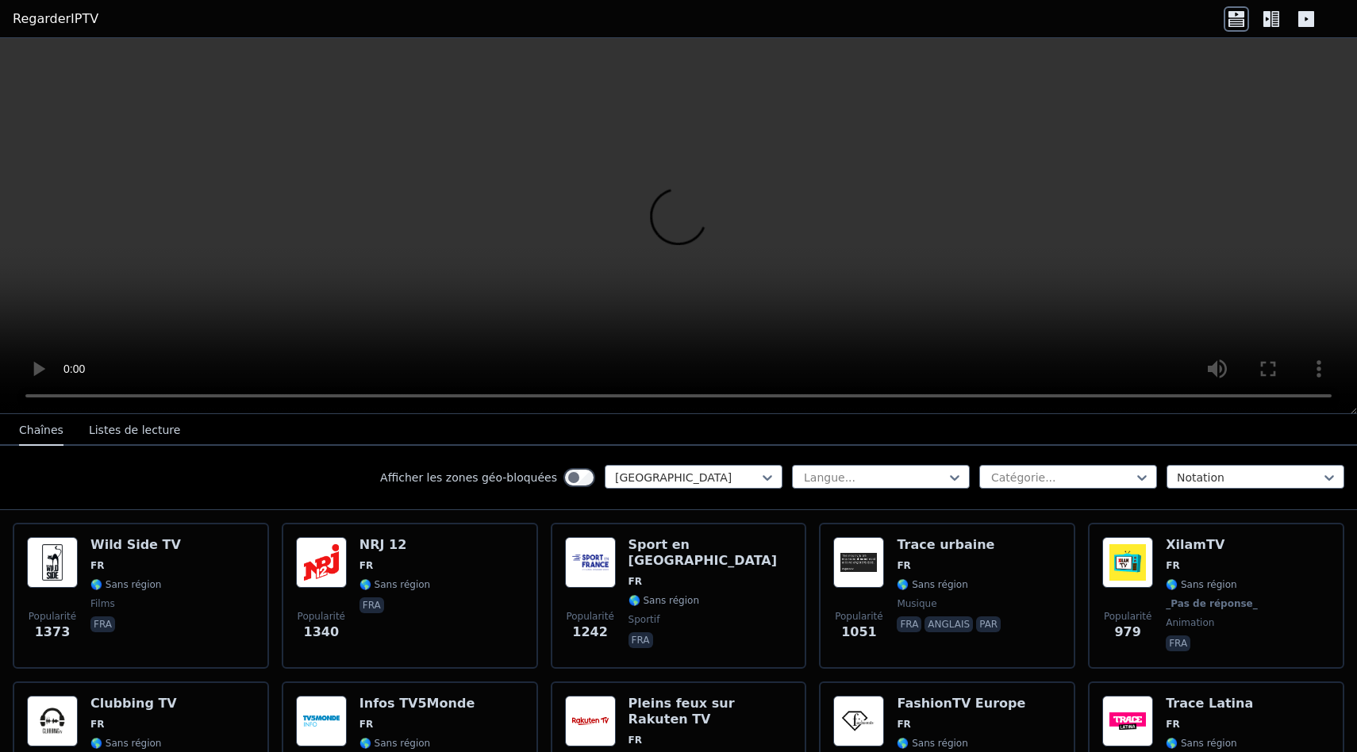
scroll to position [0, 0]
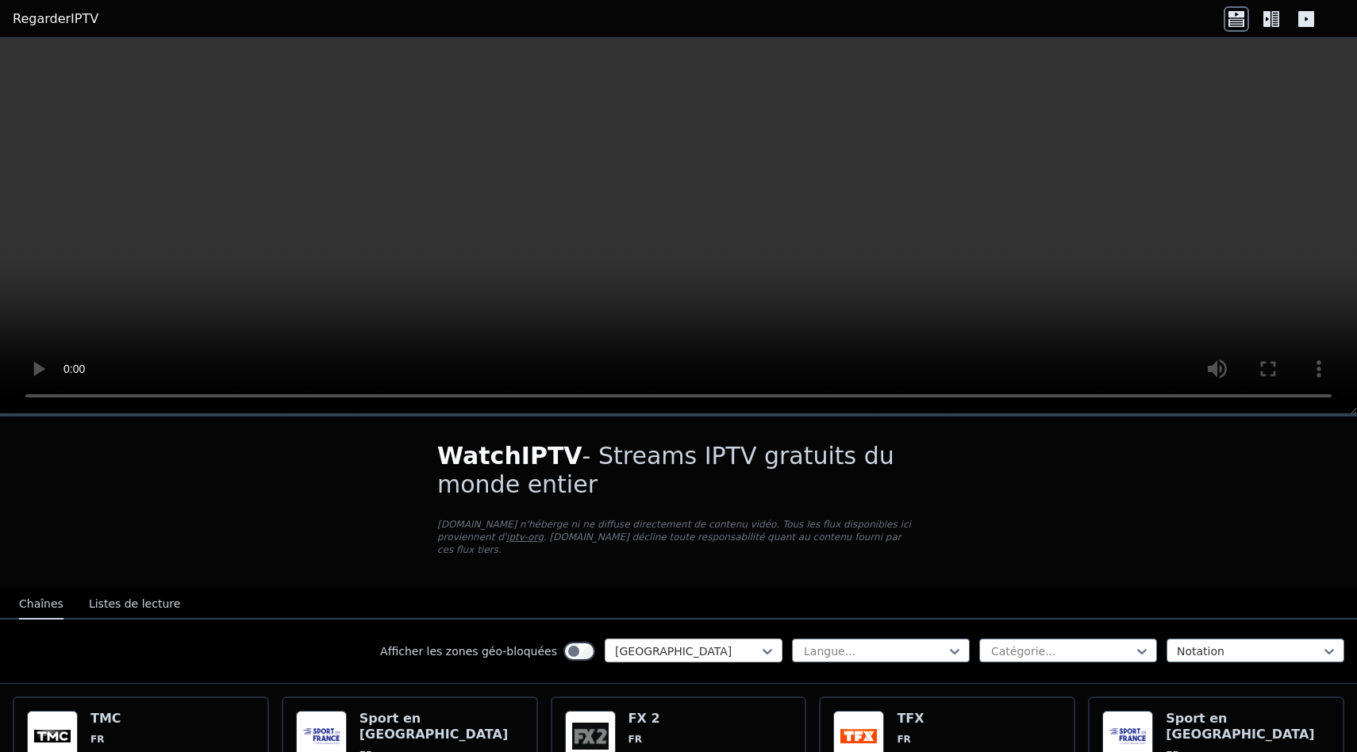
click at [679, 644] on div at bounding box center [687, 652] width 144 height 16
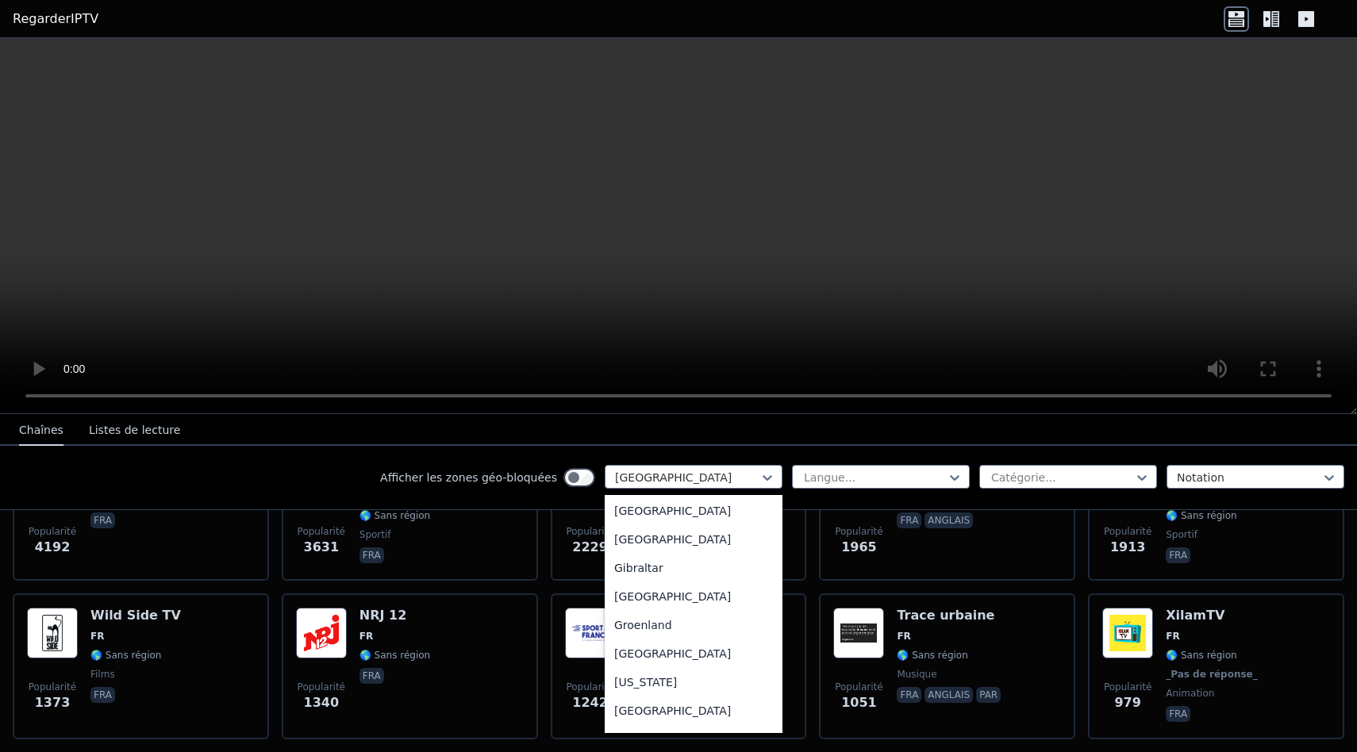
scroll to position [2037, 0]
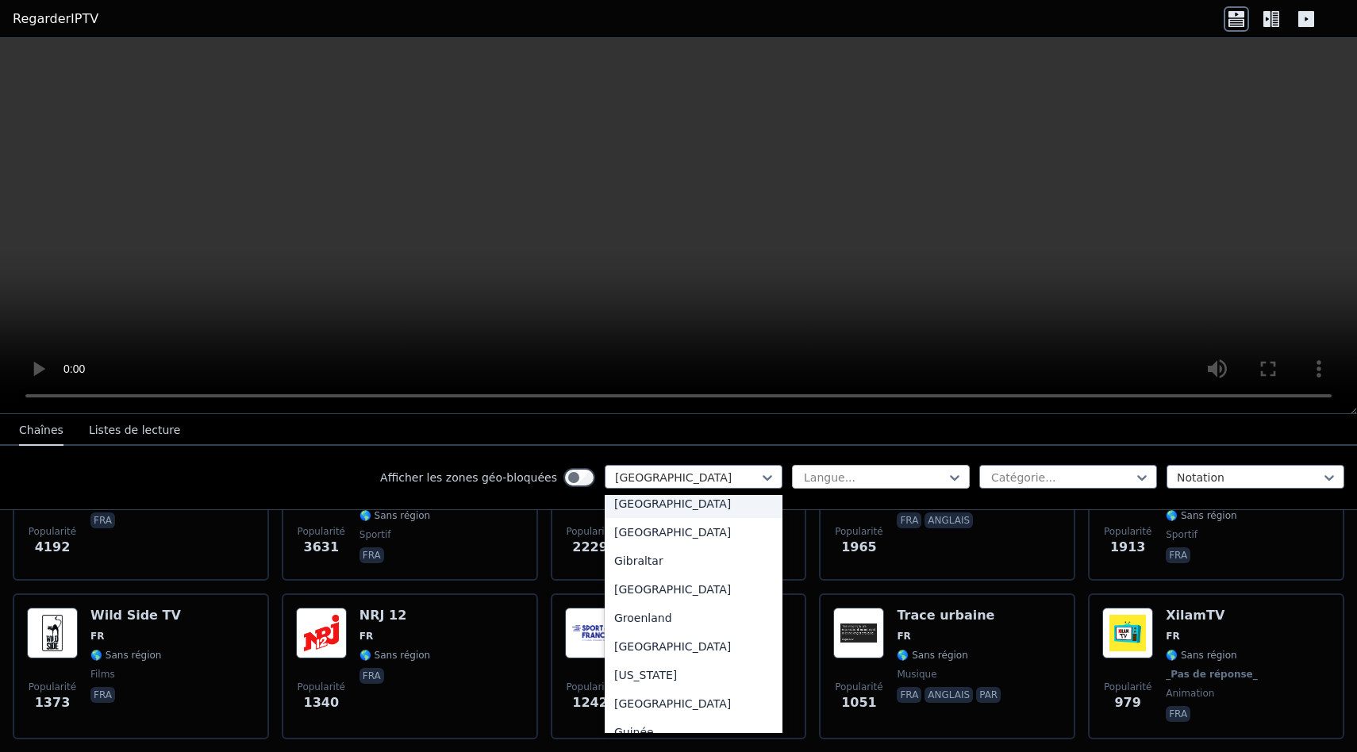
click at [858, 475] on div at bounding box center [874, 478] width 144 height 16
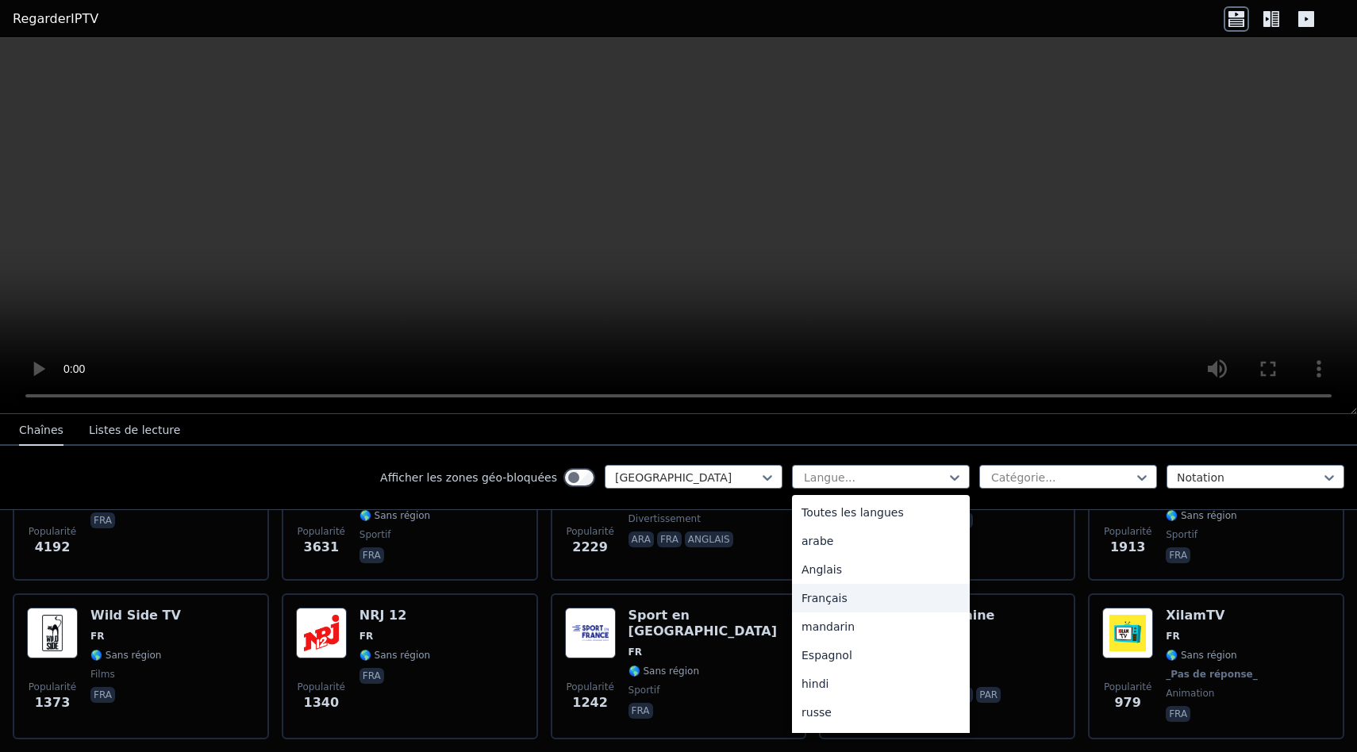
click at [847, 597] on div "Français" at bounding box center [881, 598] width 178 height 29
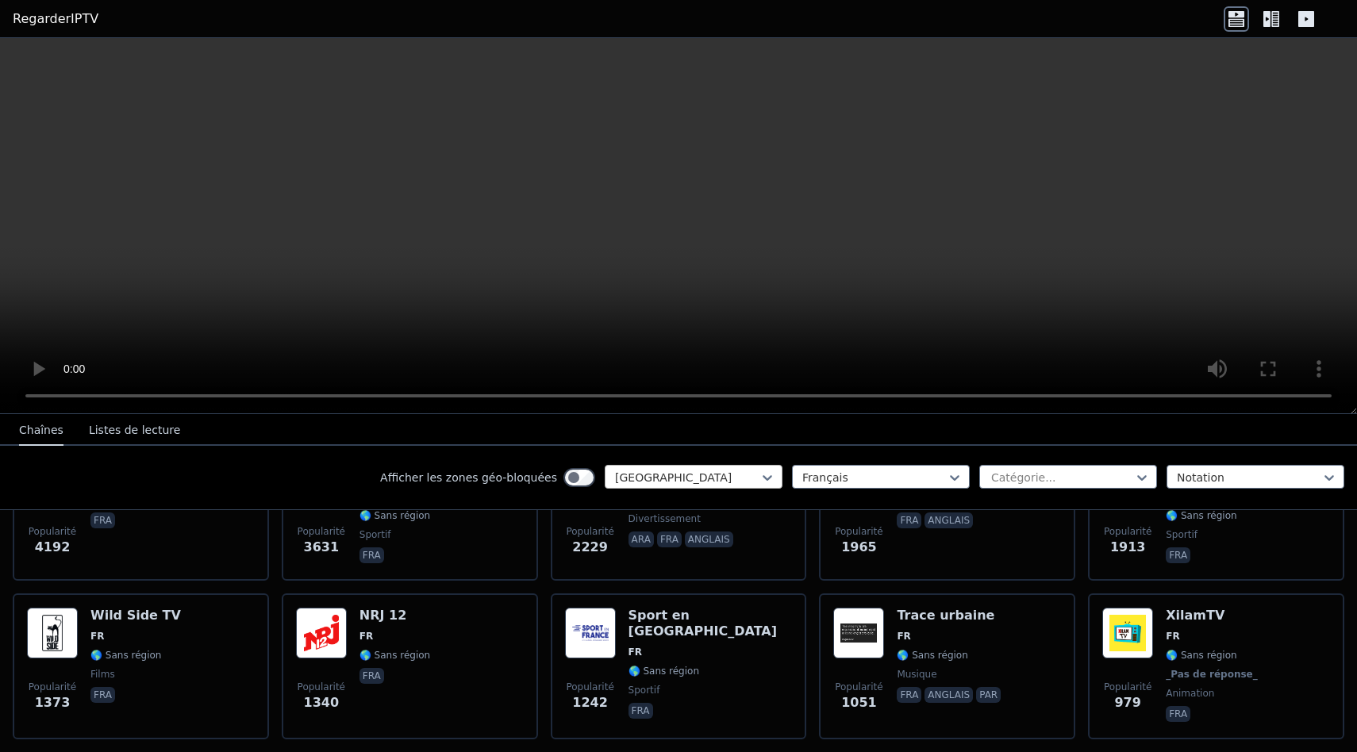
click at [689, 477] on div at bounding box center [687, 478] width 144 height 16
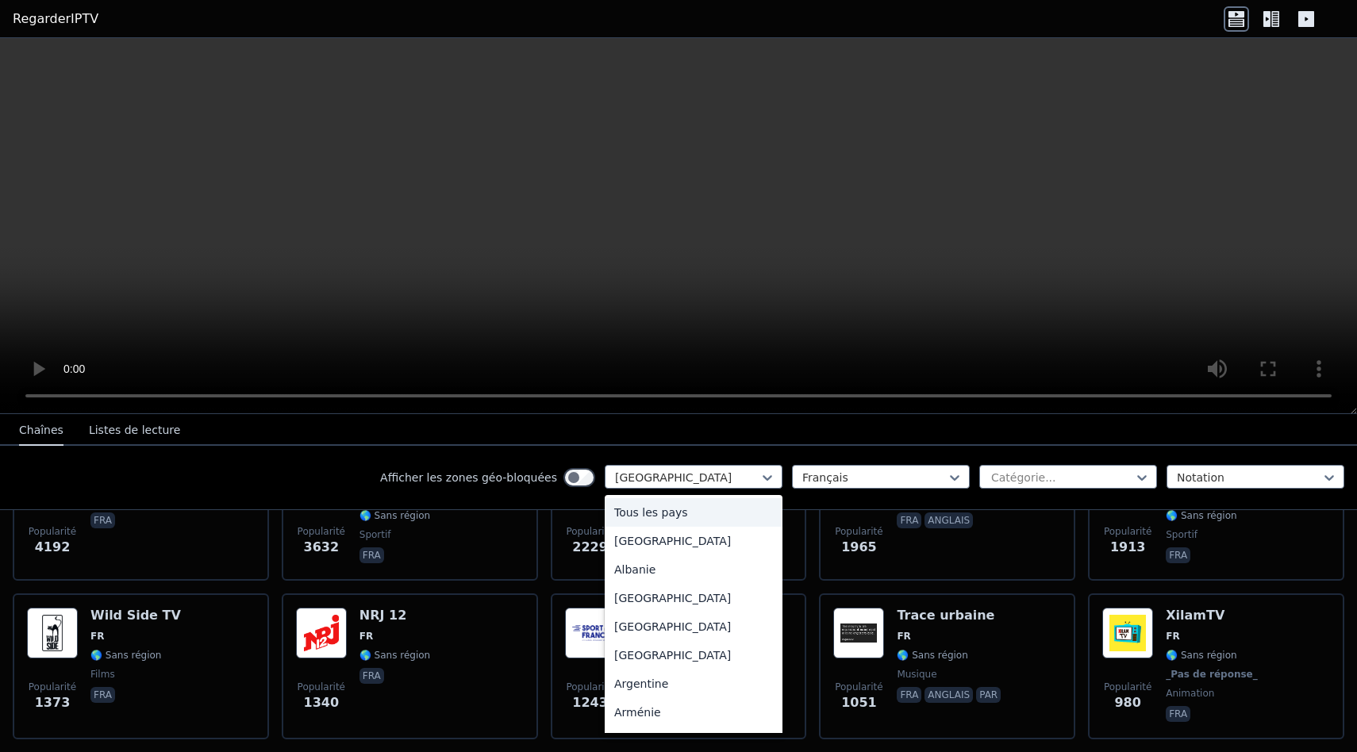
click at [694, 514] on div "Tous les pays" at bounding box center [694, 512] width 178 height 29
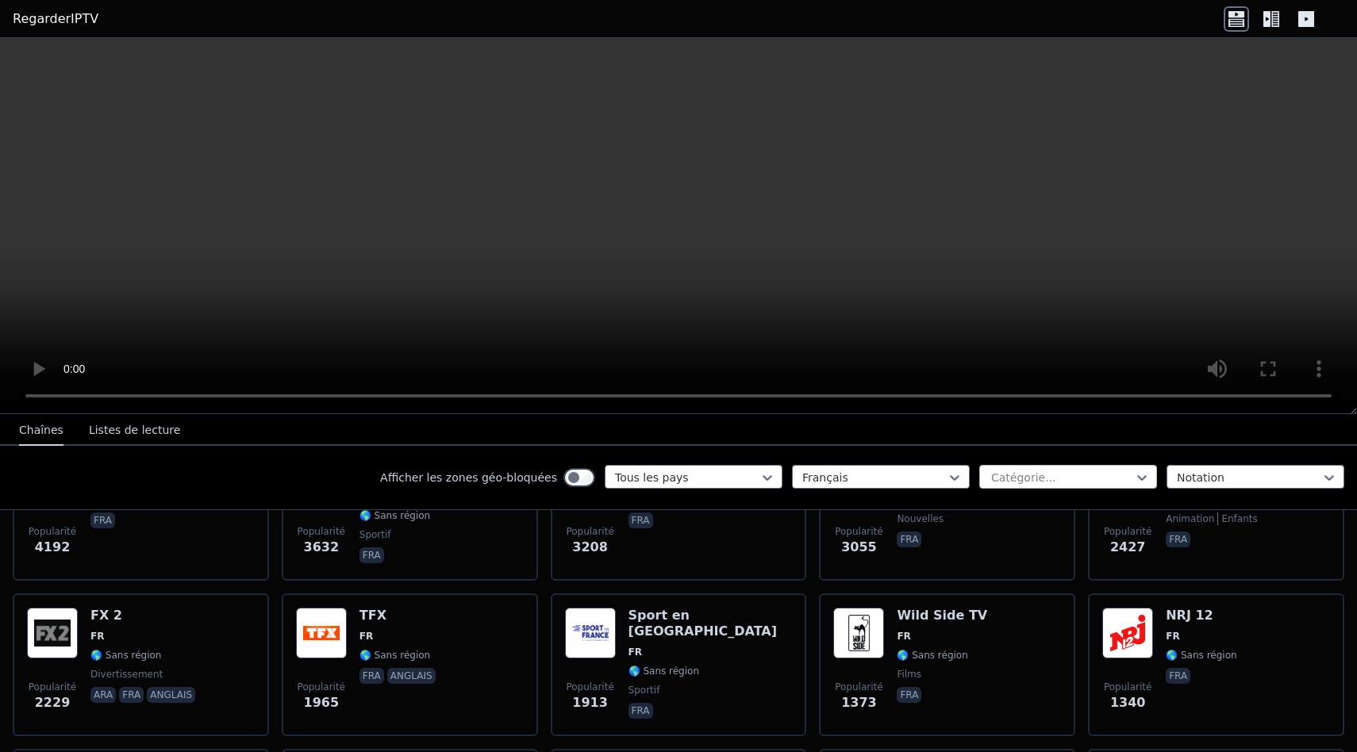
click at [1065, 478] on div at bounding box center [1062, 478] width 144 height 16
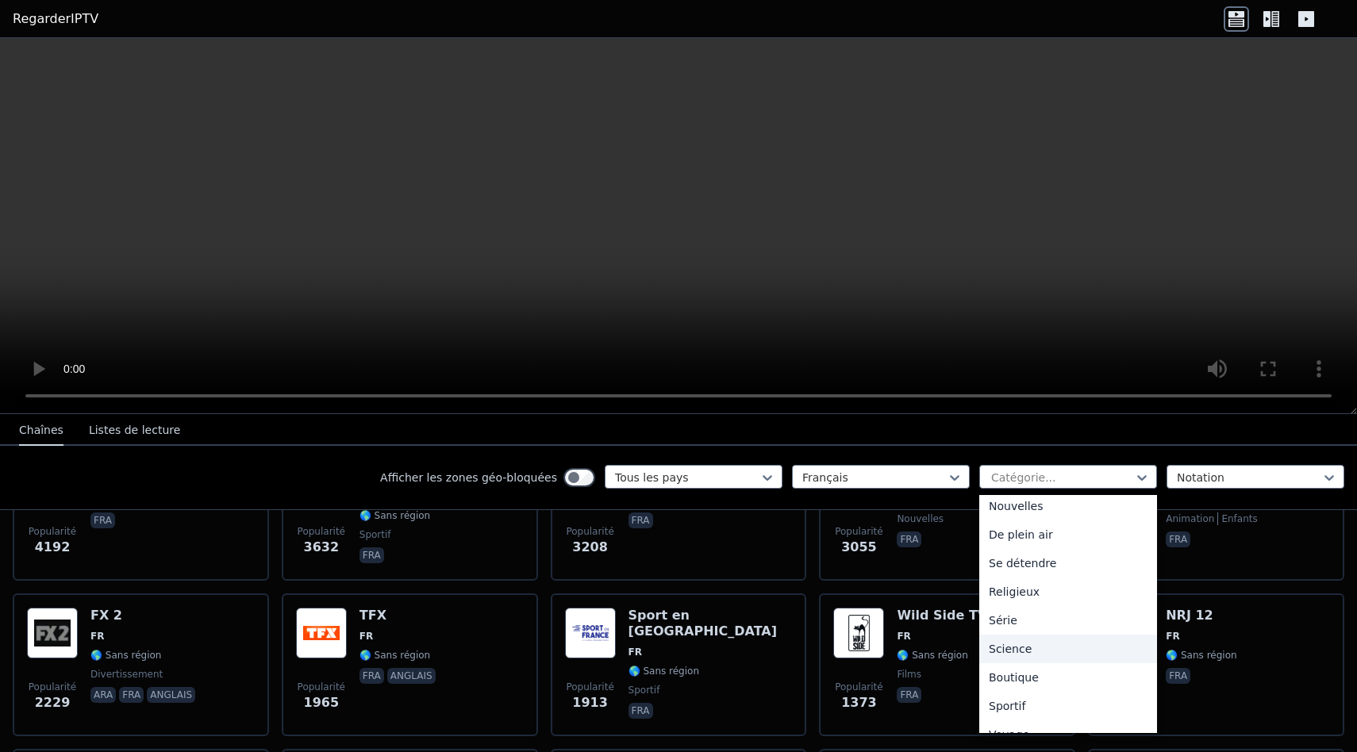
scroll to position [540, 0]
click at [1058, 655] on div "Sportif" at bounding box center [1068, 658] width 178 height 29
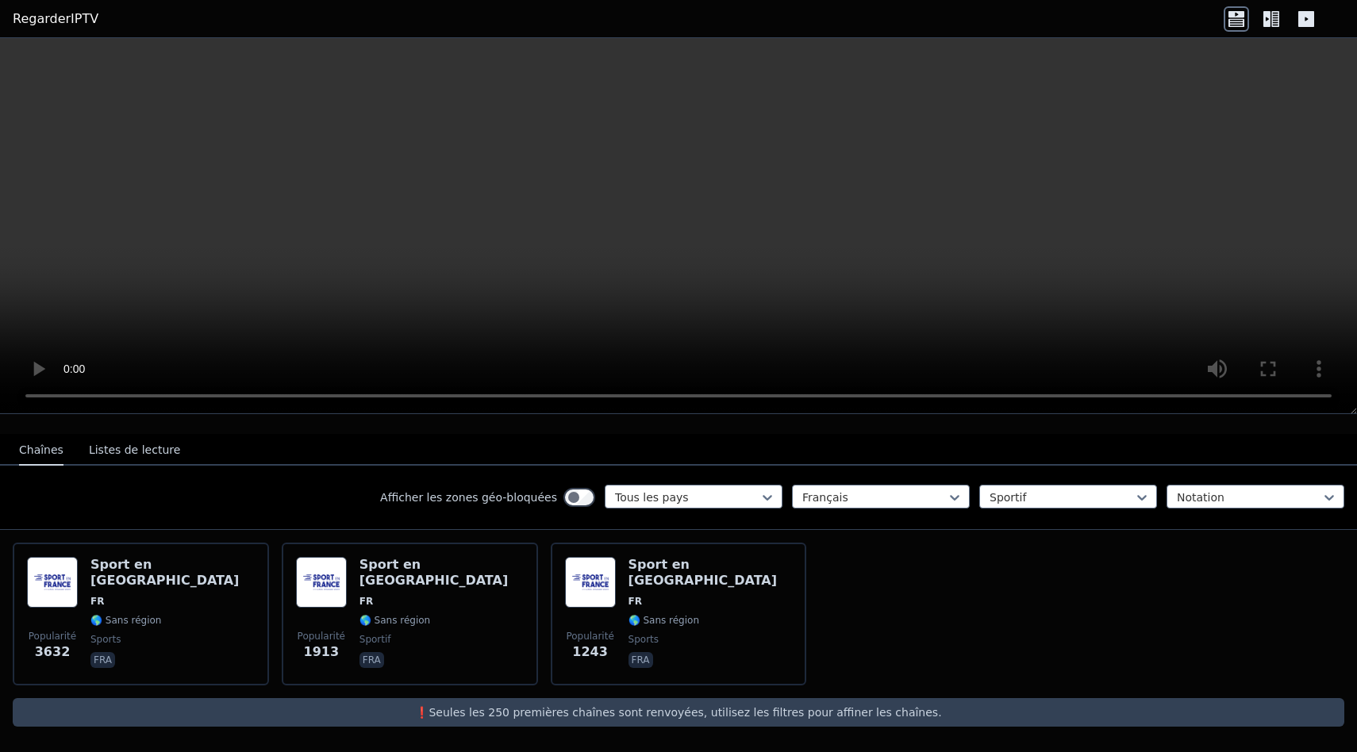
scroll to position [154, 0]
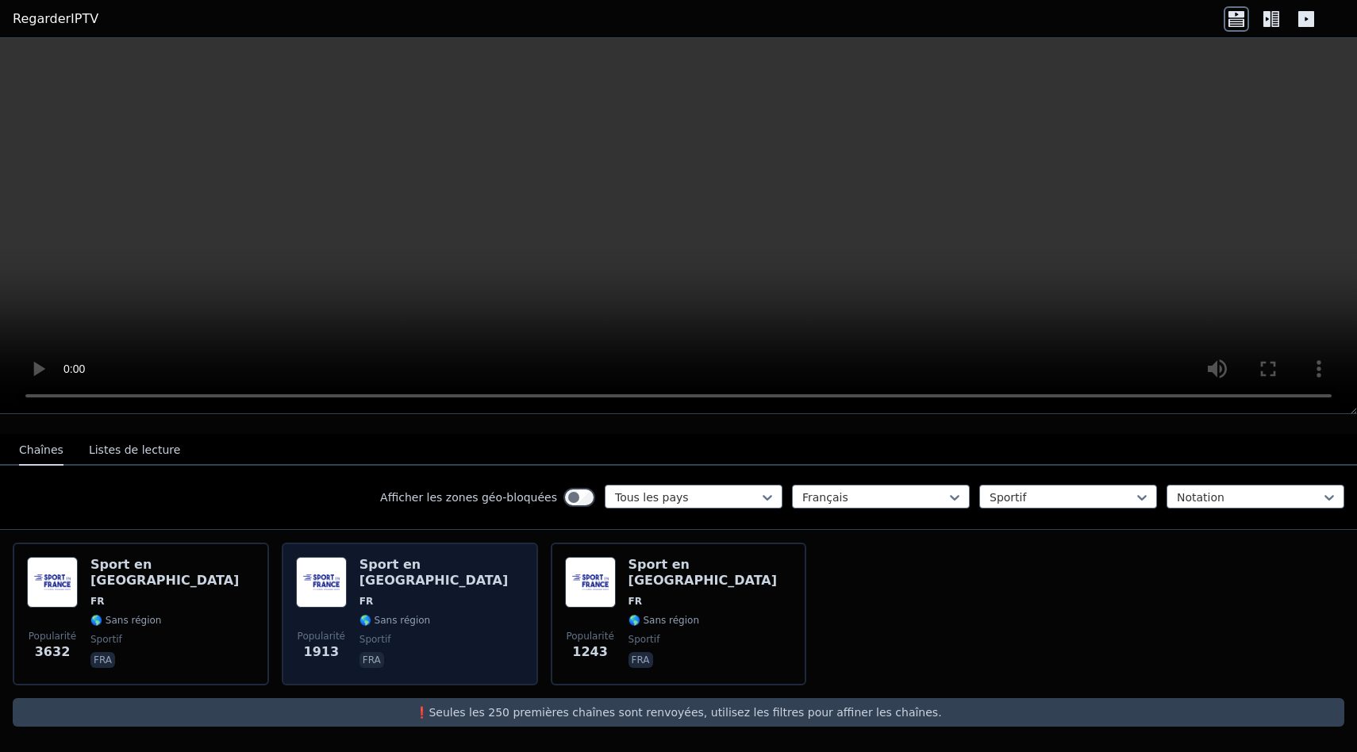
click at [464, 582] on div "Popularité 1913 Sport en [GEOGRAPHIC_DATA] FR 🌎 Sans région sportif fra" at bounding box center [410, 614] width 228 height 114
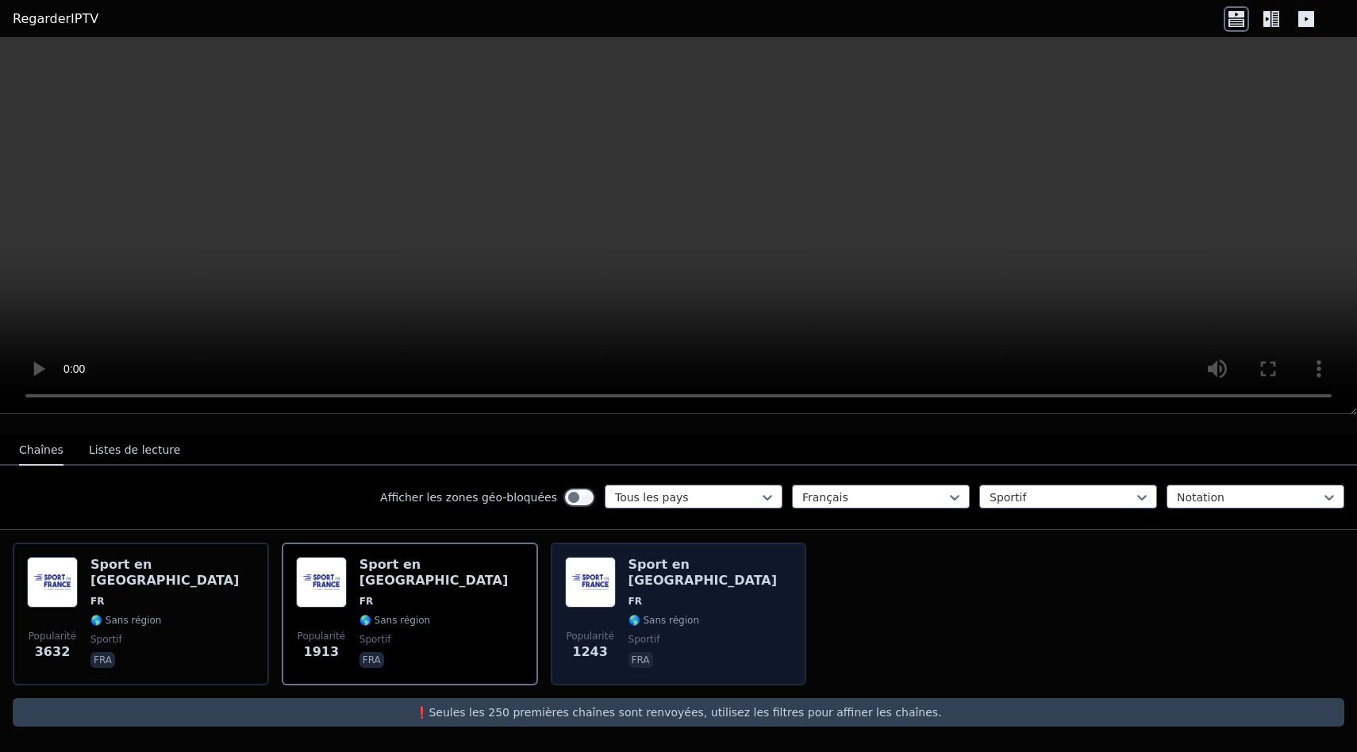
click at [660, 594] on div "Sport en [GEOGRAPHIC_DATA] FR 🌎 Sans région sportif fra" at bounding box center [711, 614] width 164 height 114
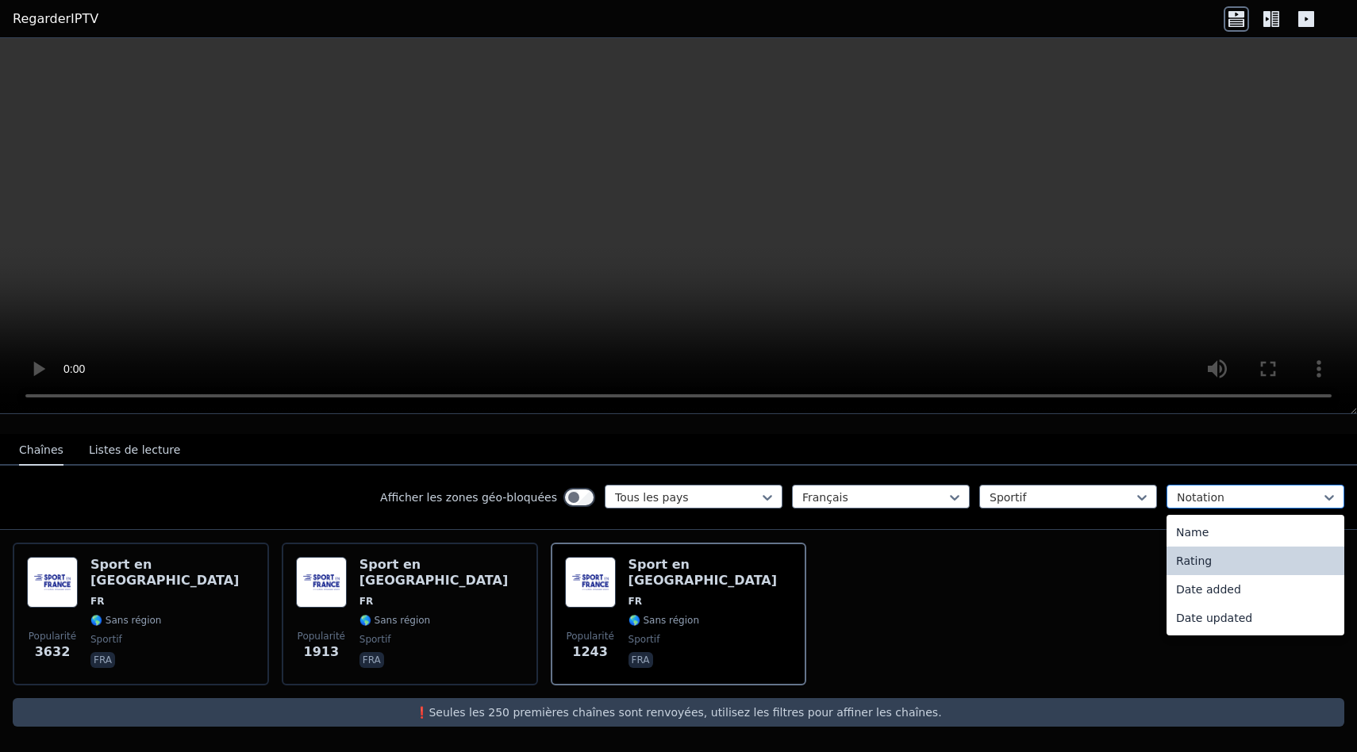
click at [1195, 502] on div at bounding box center [1249, 498] width 144 height 16
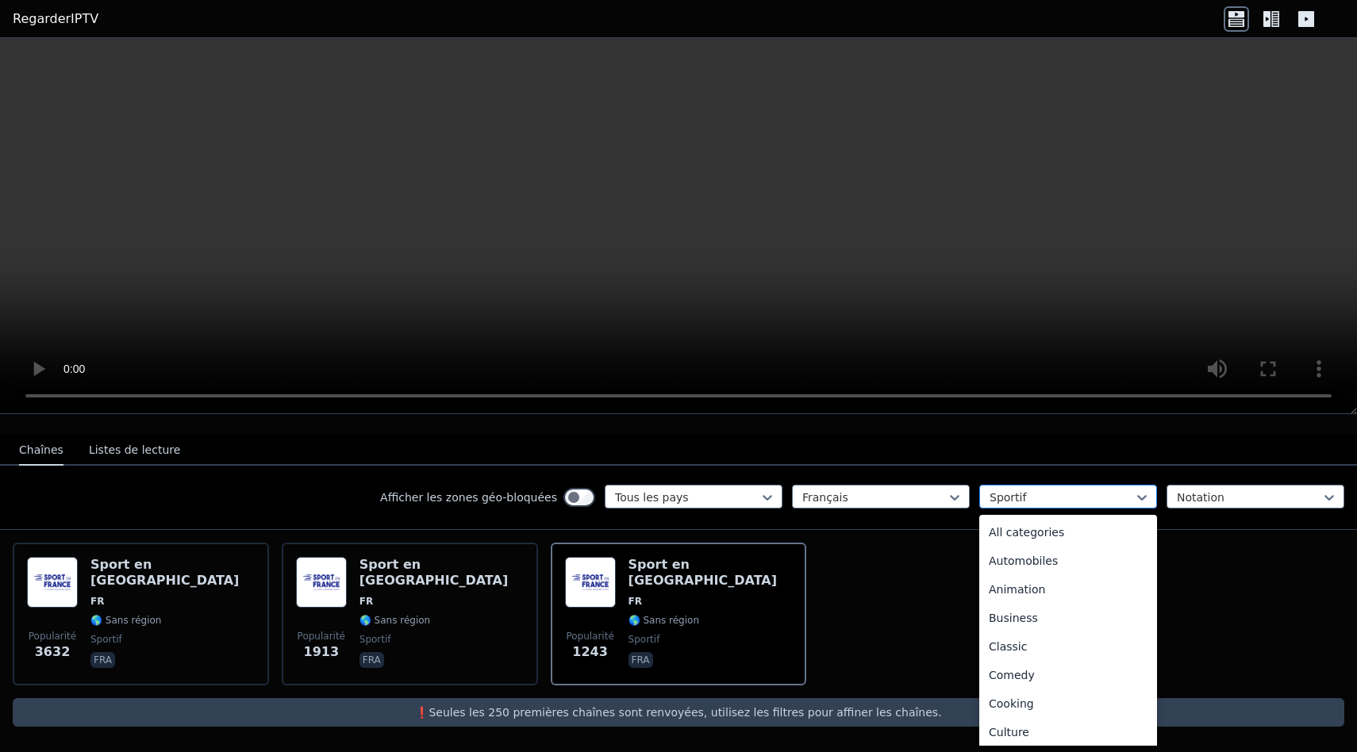
click at [1086, 497] on div at bounding box center [1062, 498] width 144 height 16
click at [1073, 536] on font "Toutes les catégories" at bounding box center [1047, 532] width 117 height 13
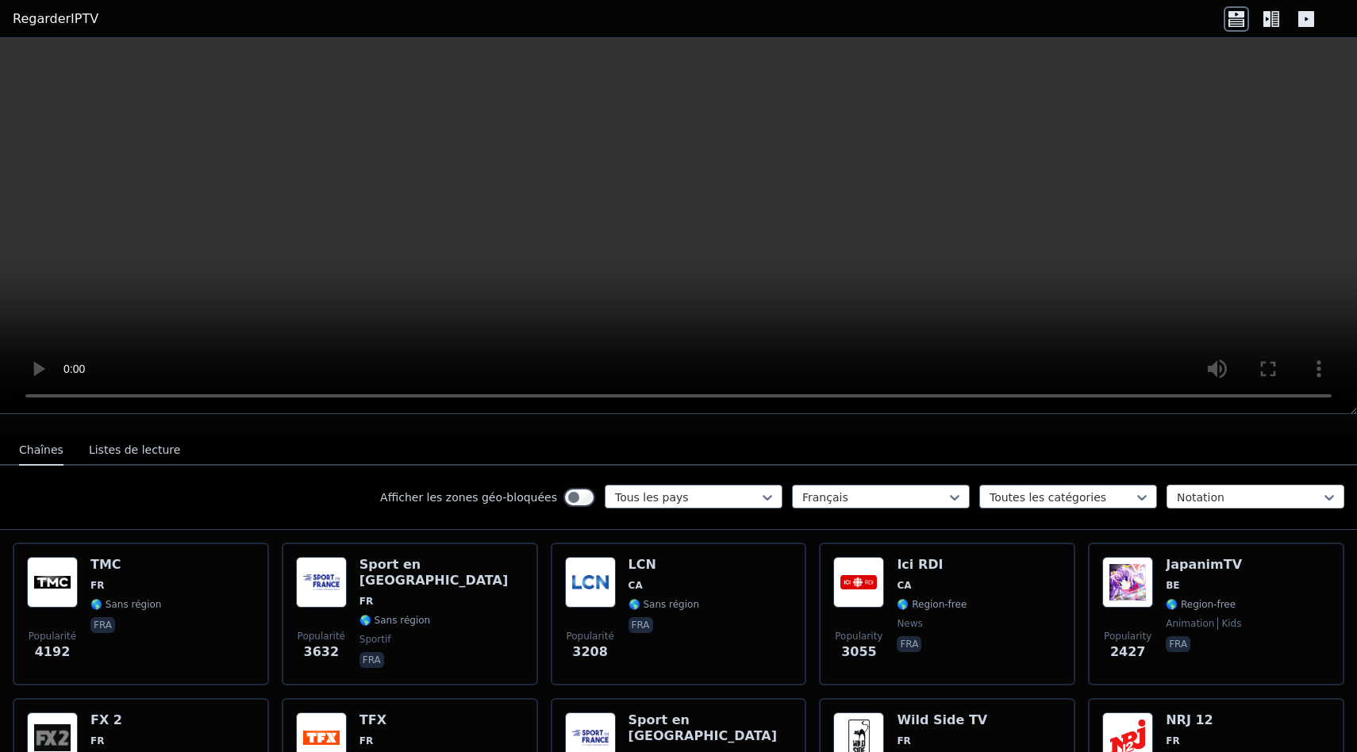
click at [1221, 505] on div at bounding box center [1249, 498] width 144 height 16
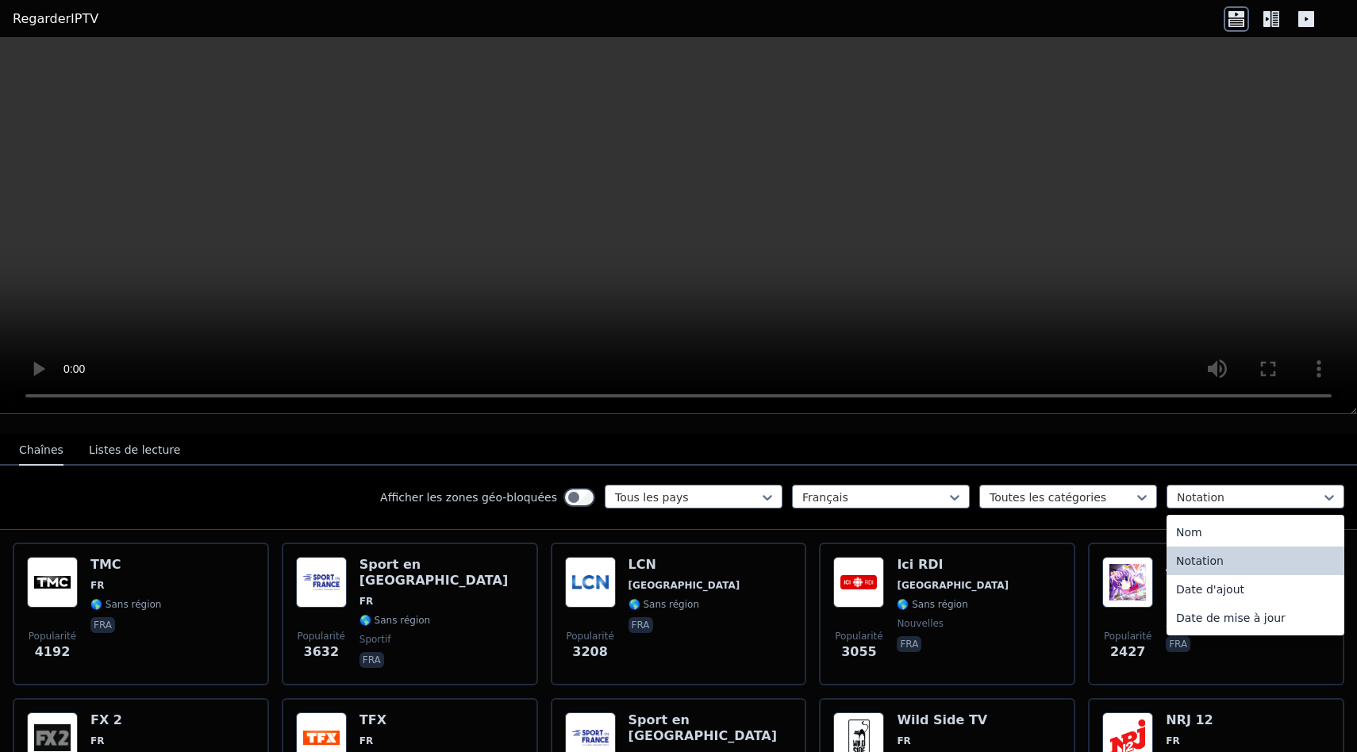
click at [1217, 563] on font "Notation" at bounding box center [1200, 561] width 48 height 13
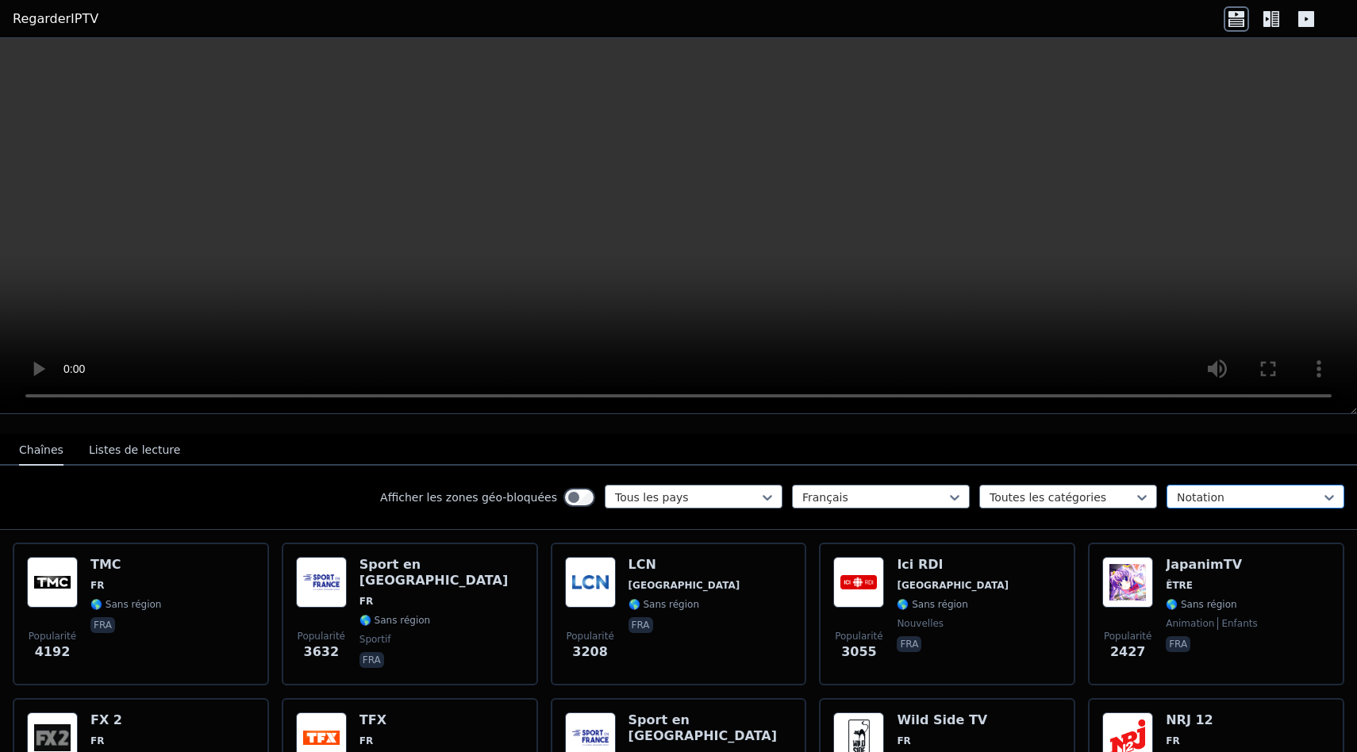
click at [1199, 499] on div at bounding box center [1249, 498] width 144 height 16
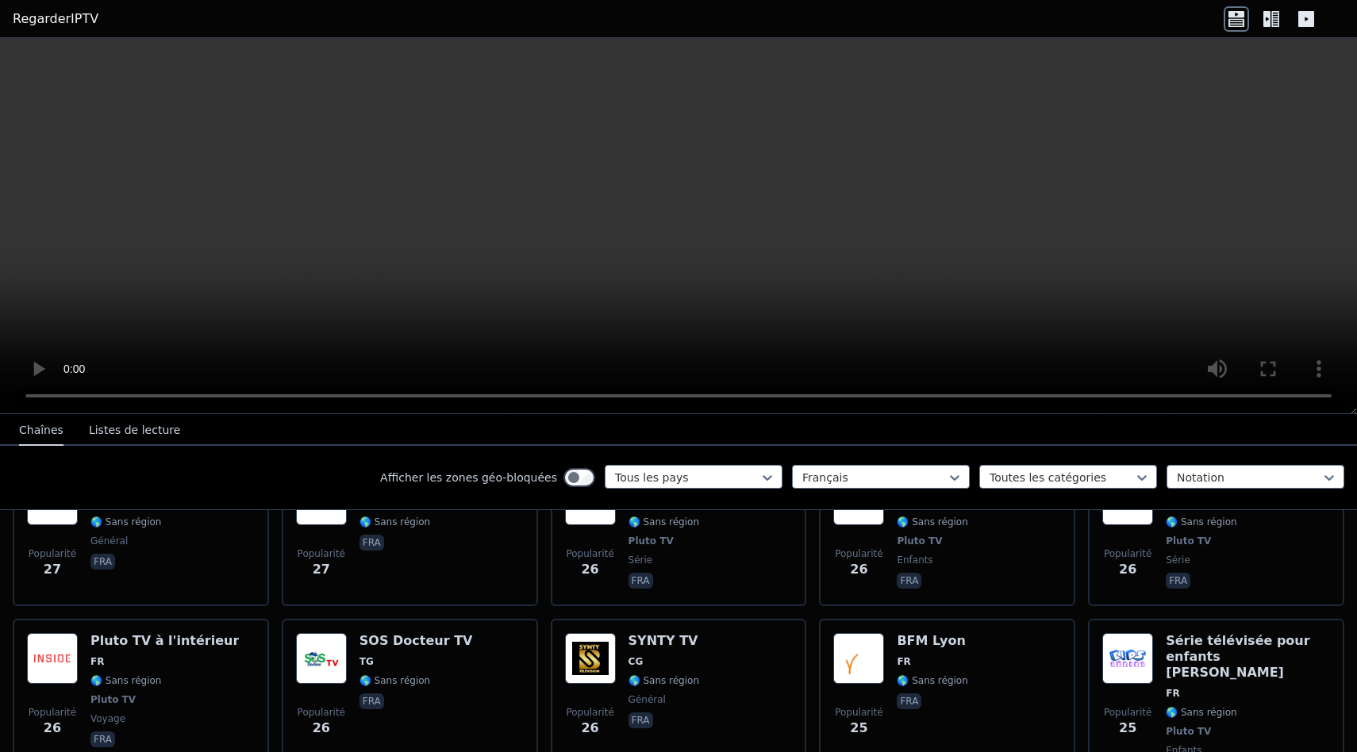
scroll to position [8077, 0]
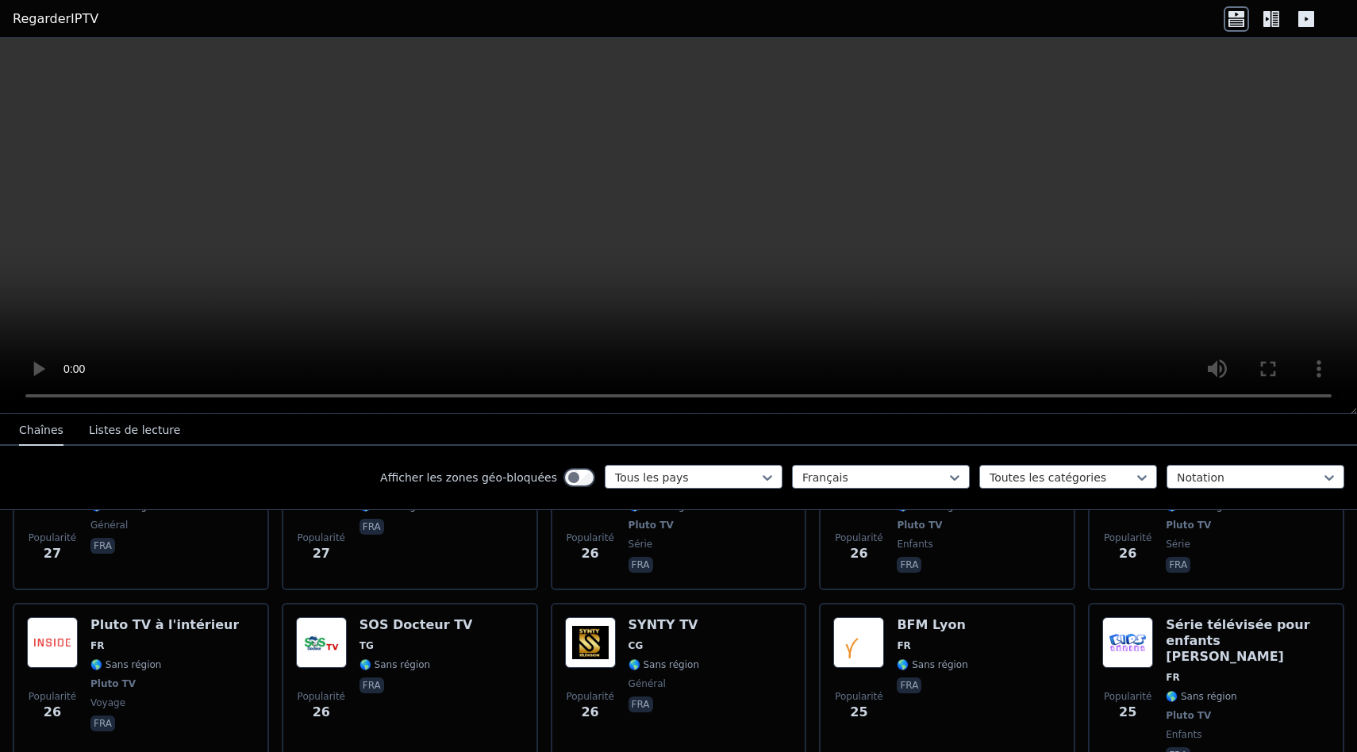
click at [1275, 10] on icon at bounding box center [1271, 18] width 25 height 25
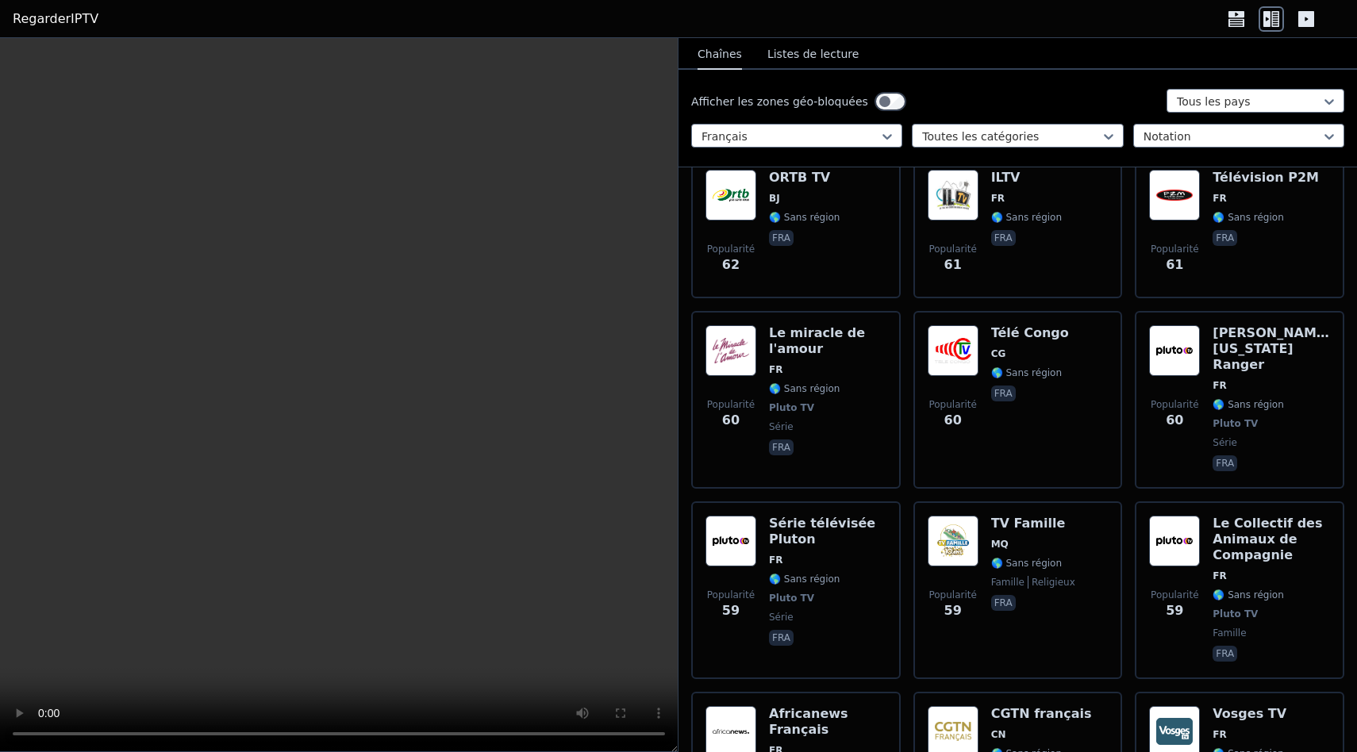
click at [1307, 26] on icon at bounding box center [1306, 19] width 16 height 16
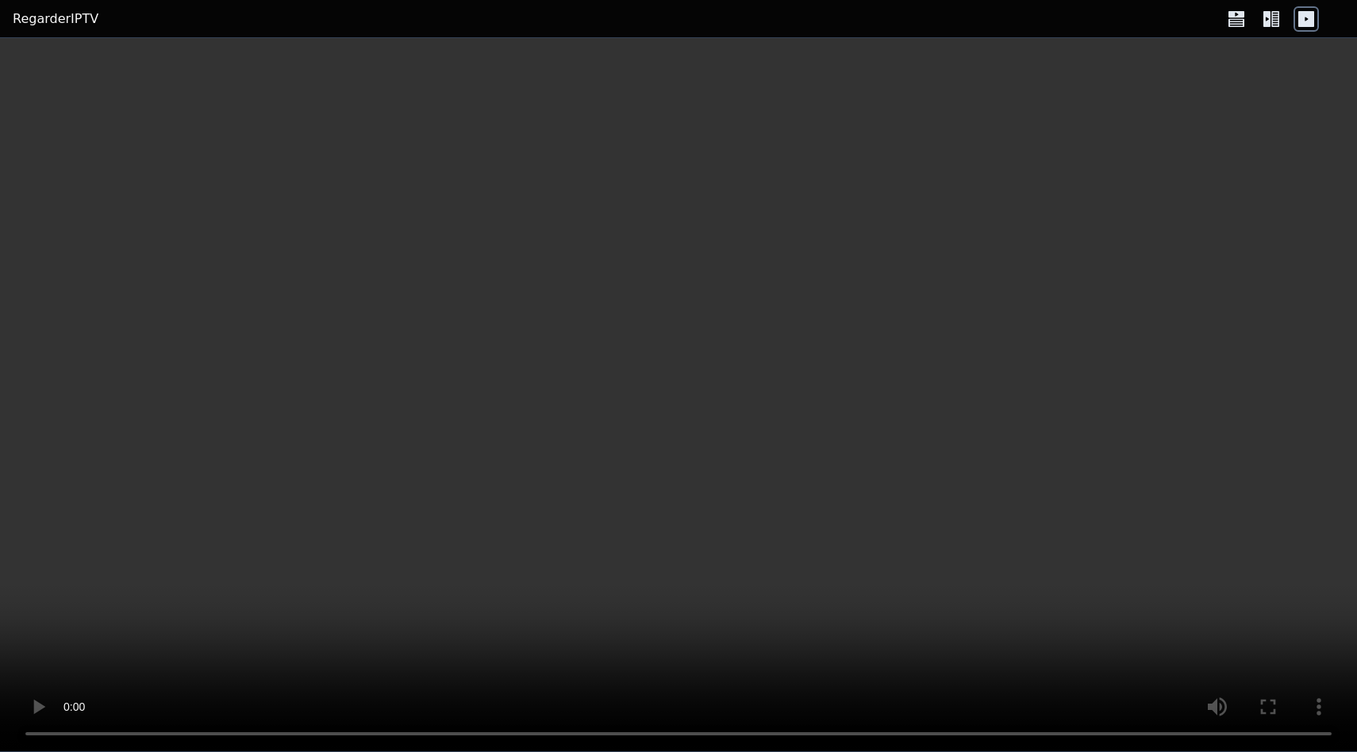
click at [1226, 20] on icon at bounding box center [1236, 18] width 25 height 25
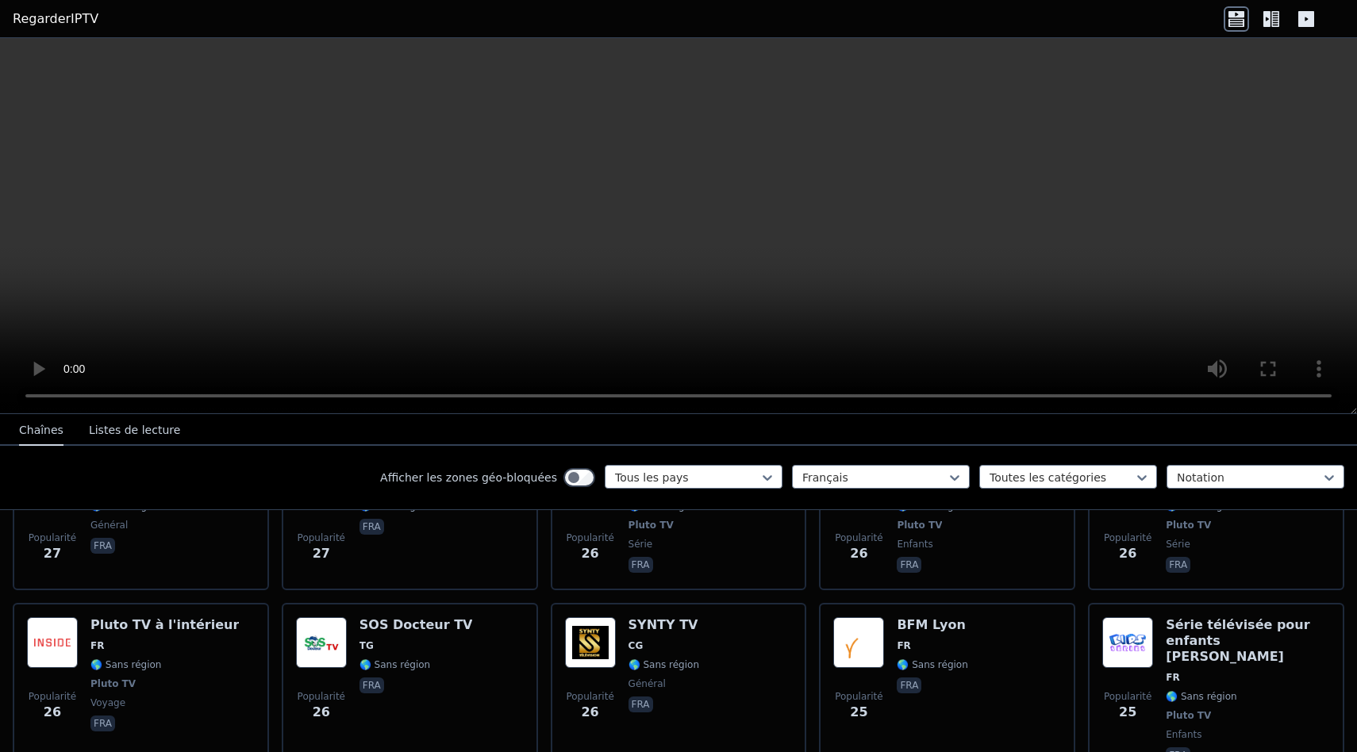
click at [582, 467] on div "Afficher les zones géo-bloquées" at bounding box center [487, 477] width 215 height 25
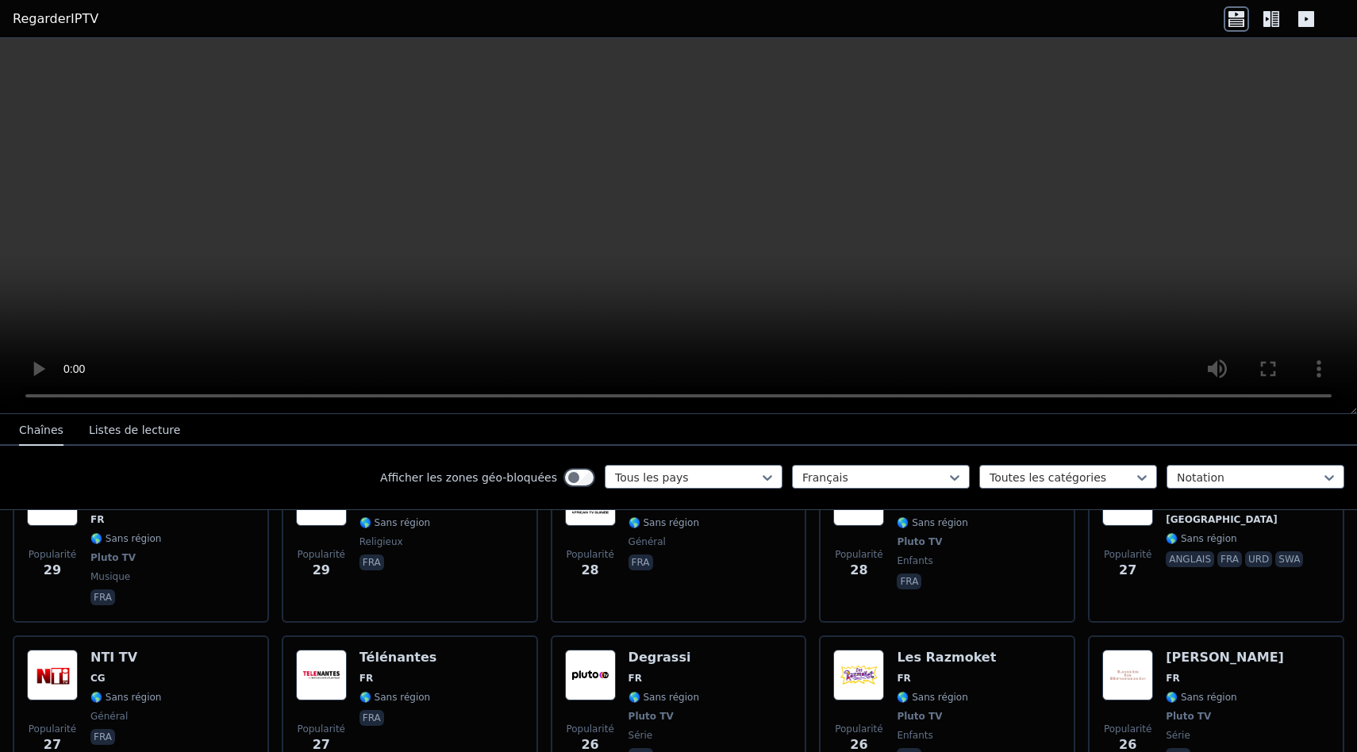
scroll to position [7884, 0]
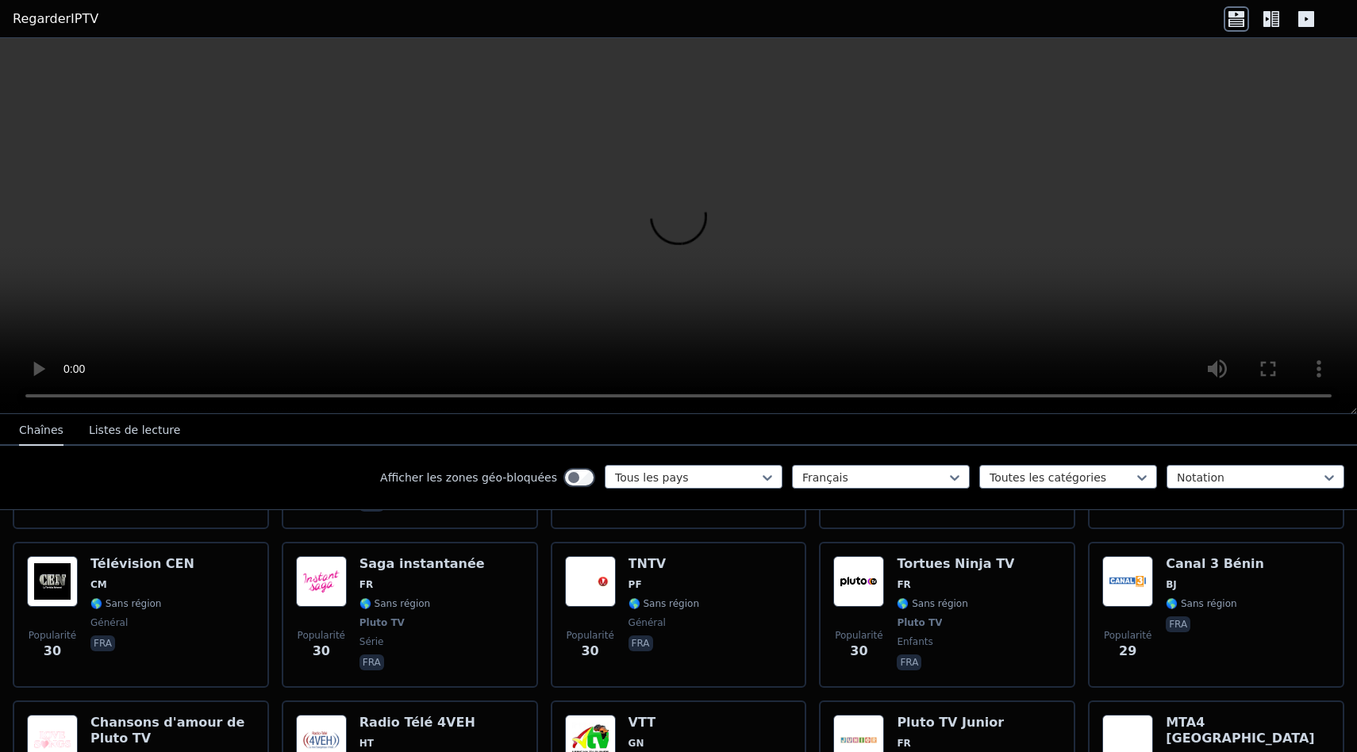
scroll to position [7639, 0]
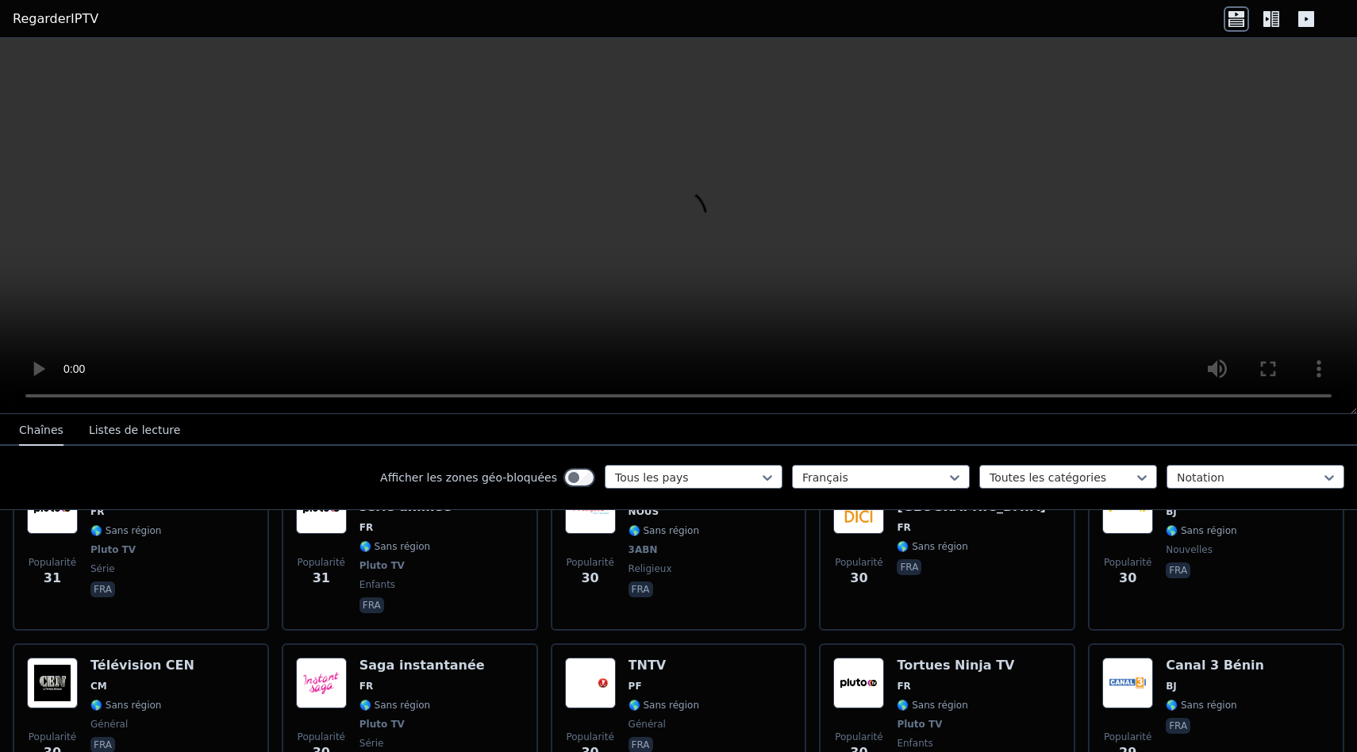
scroll to position [7540, 0]
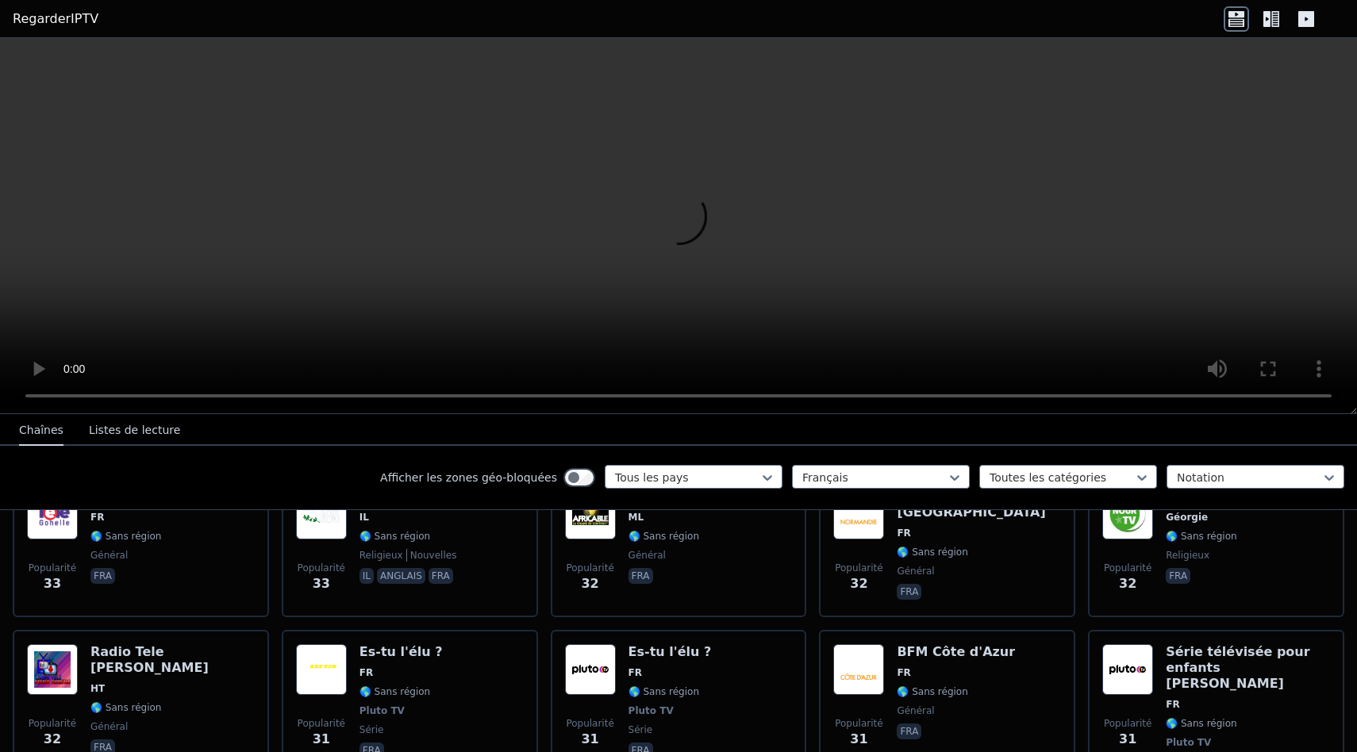
scroll to position [7186, 0]
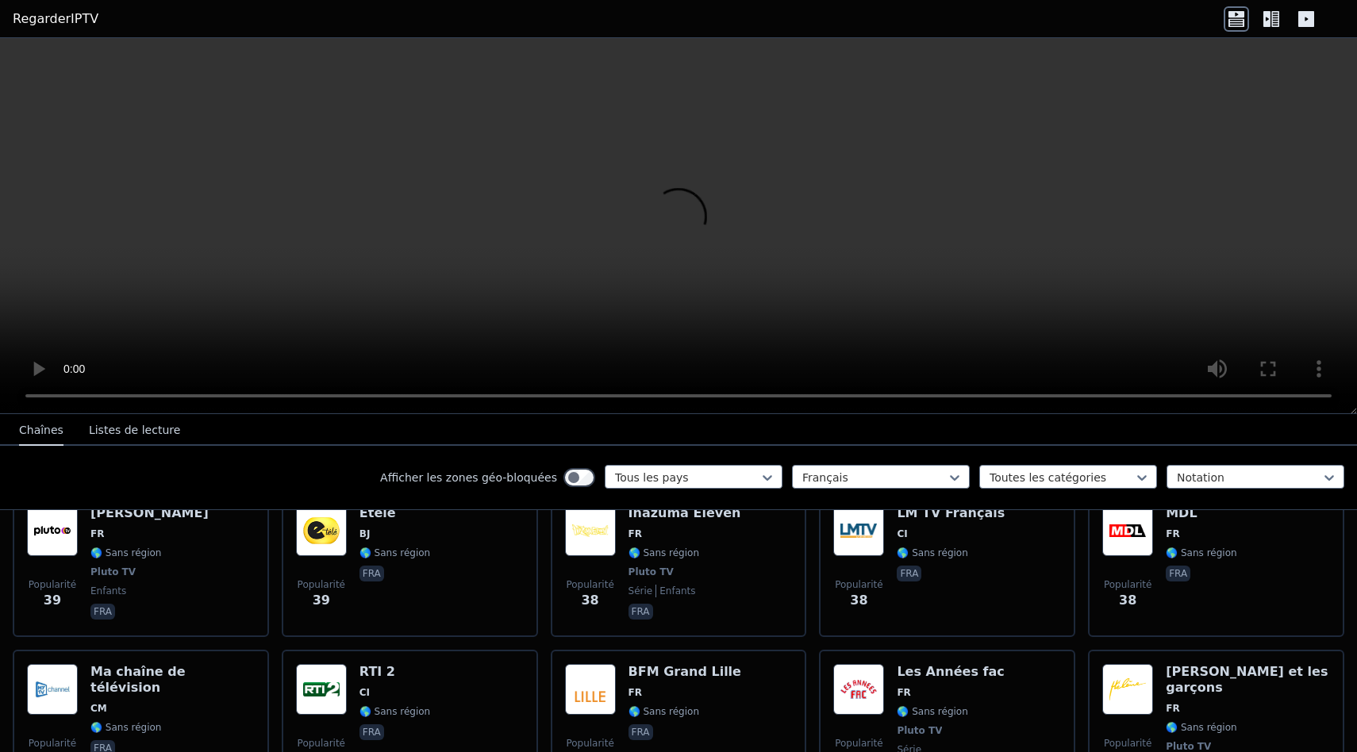
scroll to position [6487, 0]
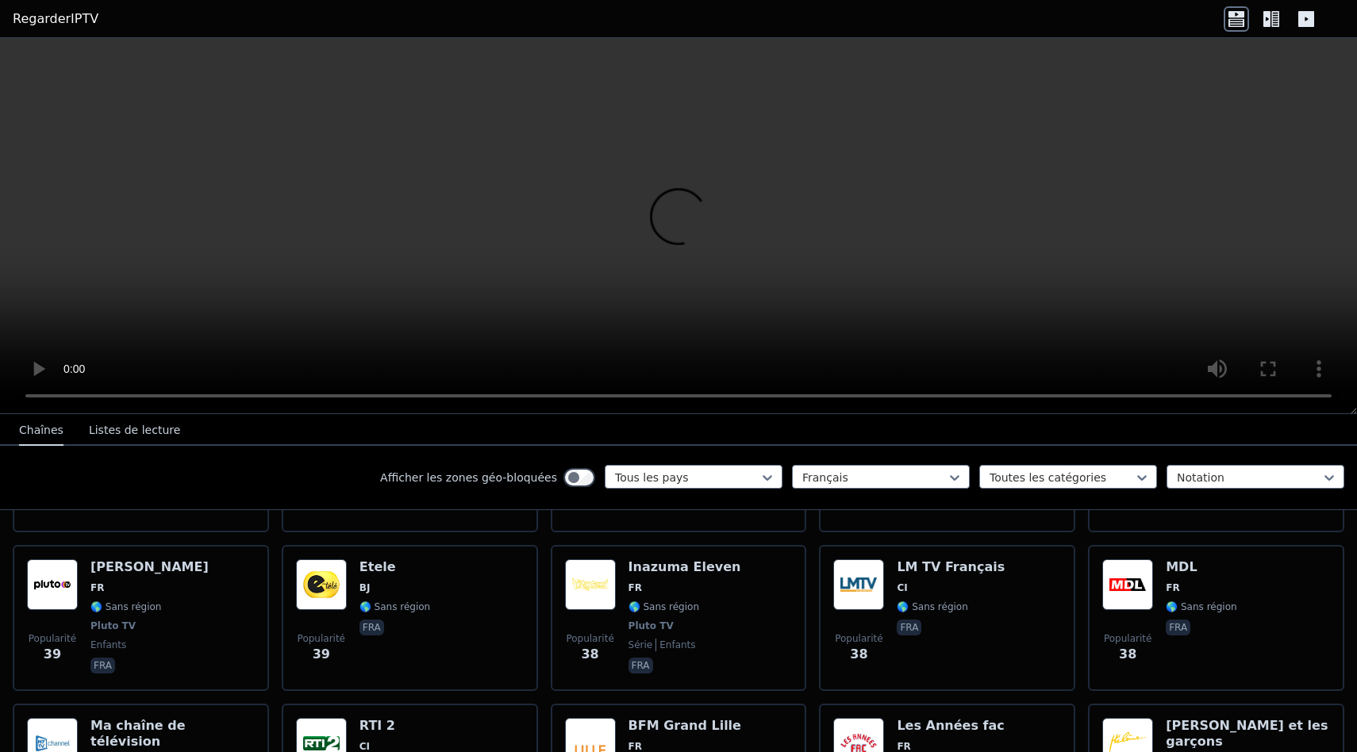
scroll to position [6434, 0]
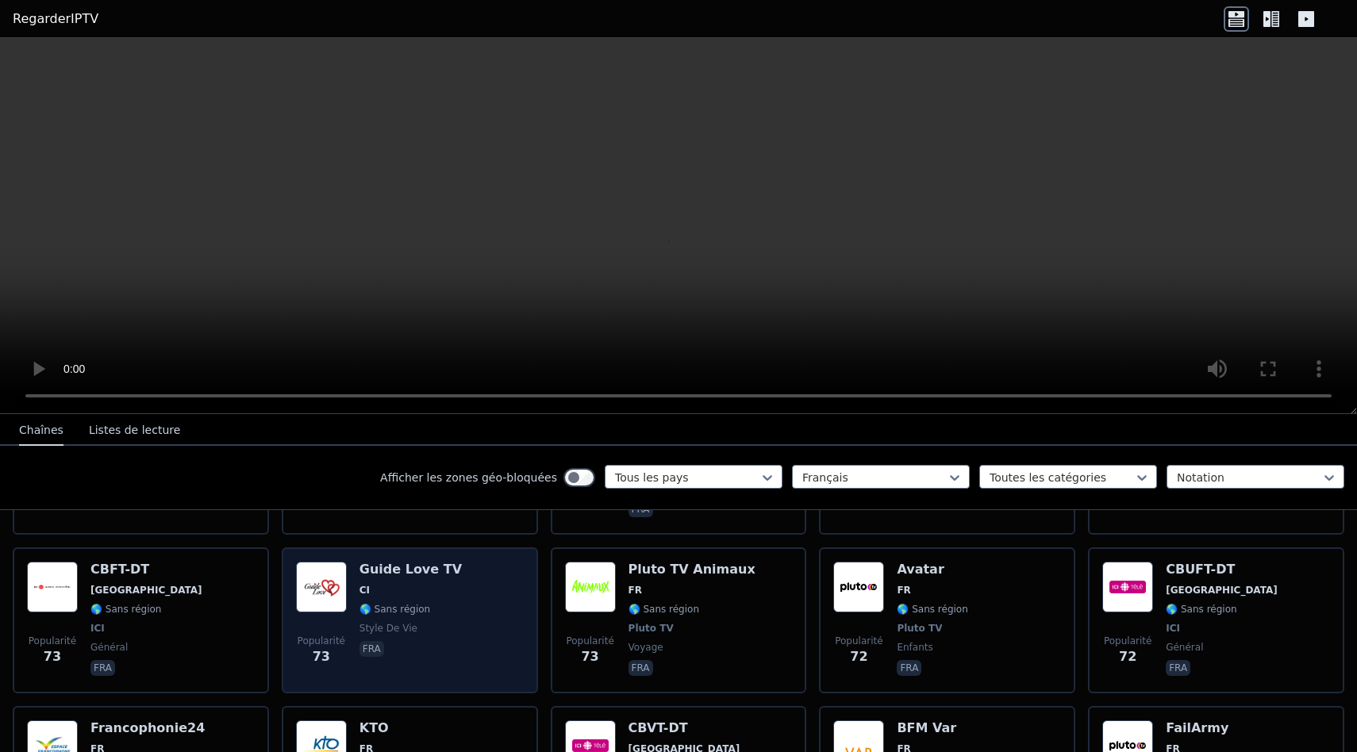
scroll to position [4130, 0]
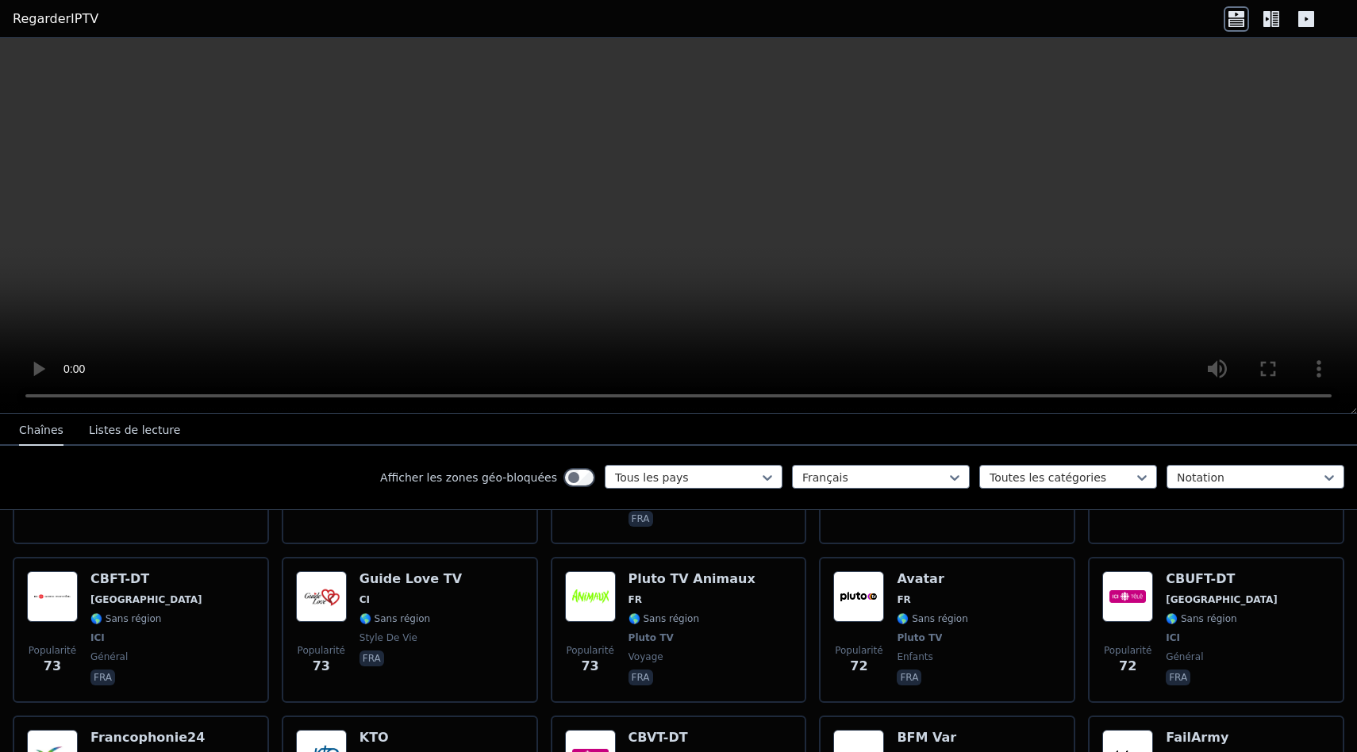
click at [157, 434] on font "Listes de lecture" at bounding box center [134, 430] width 91 height 13
